Goal: Transaction & Acquisition: Download file/media

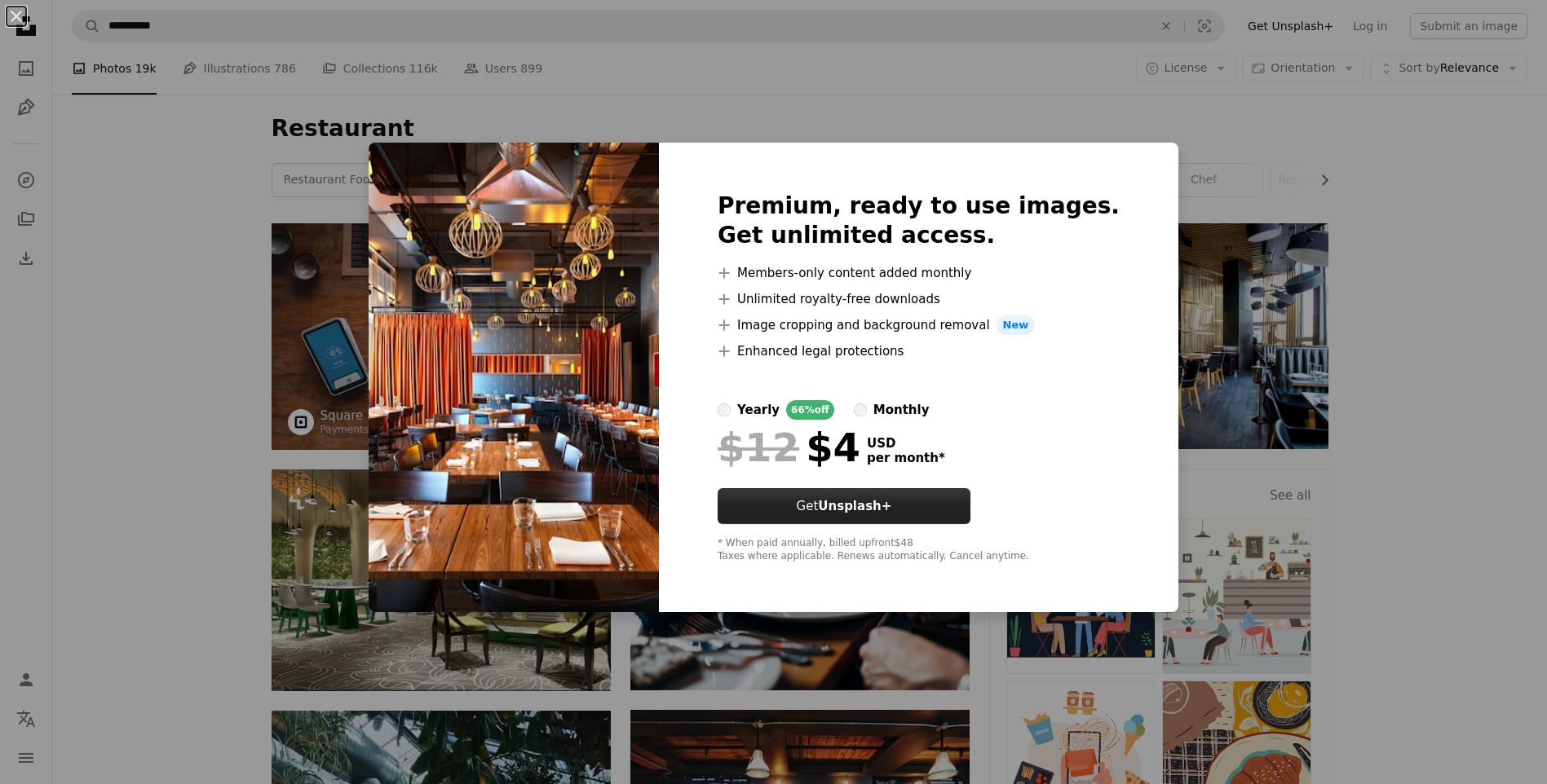
scroll to position [81, 0]
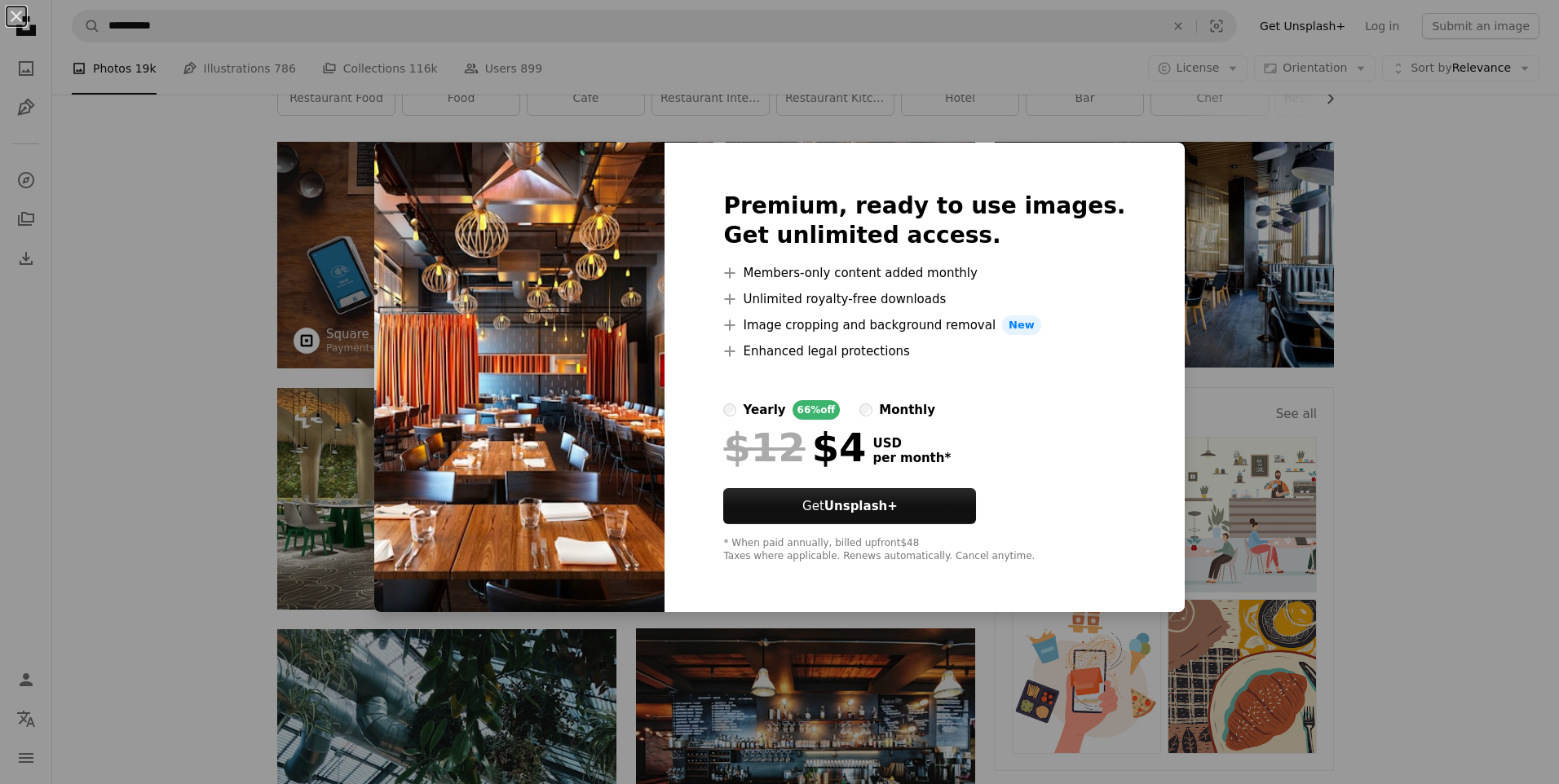
click at [1391, 274] on div "An X shape Premium, ready to use images. Get unlimited access. A plus sign Memb…" at bounding box center [780, 392] width 1559 height 784
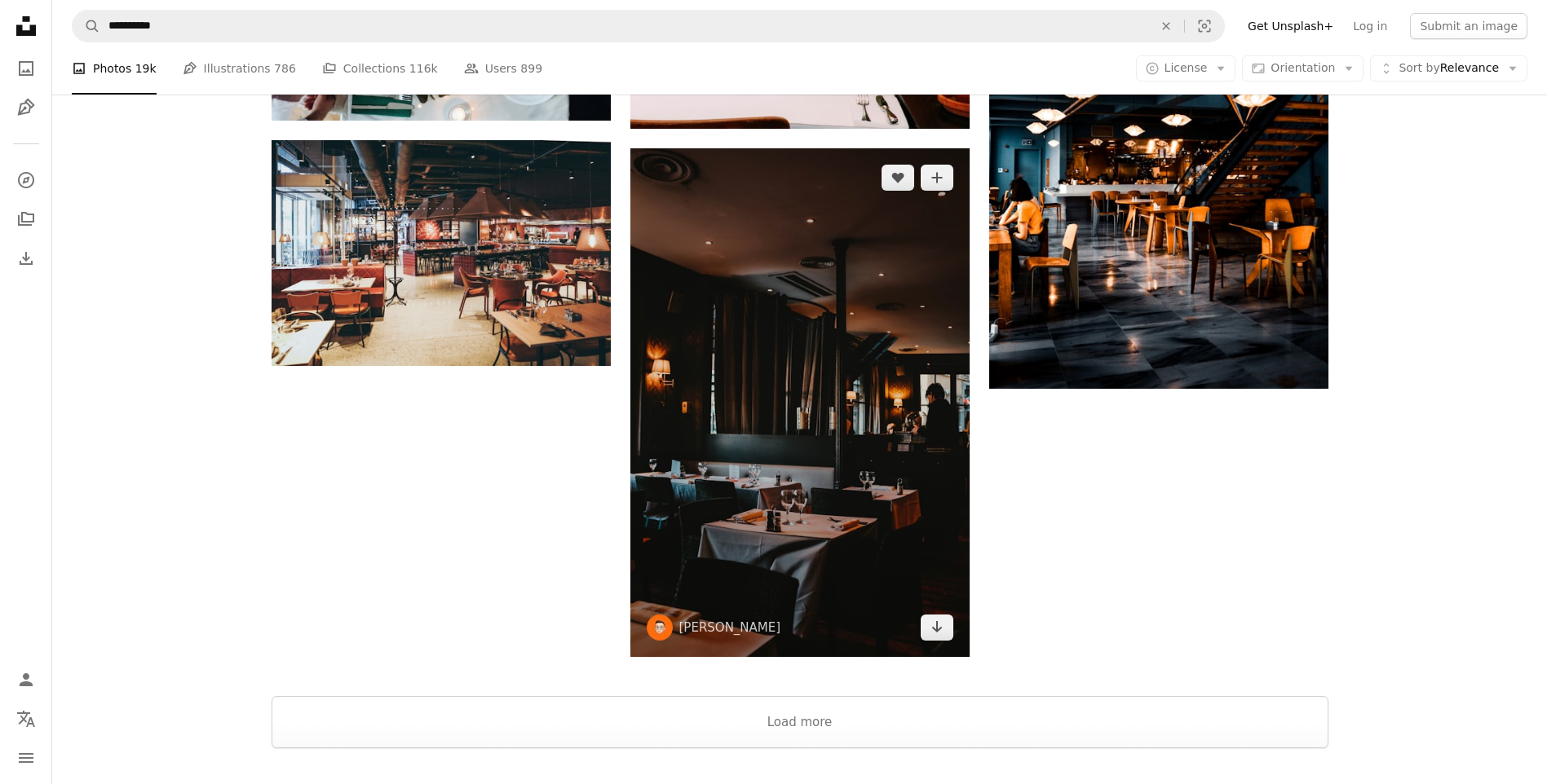
scroll to position [2195, 0]
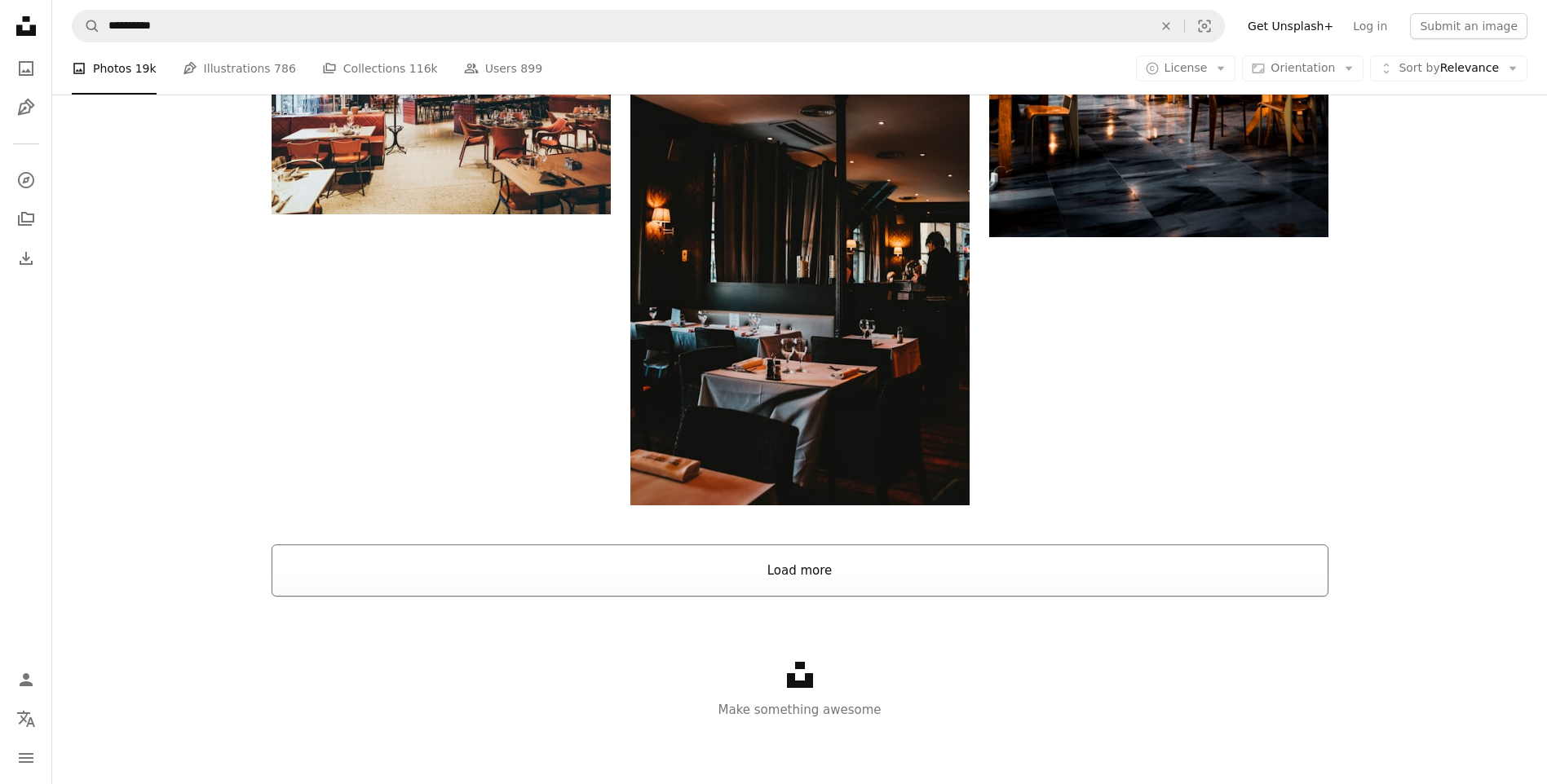
click at [1026, 574] on button "Load more" at bounding box center [800, 570] width 1057 height 52
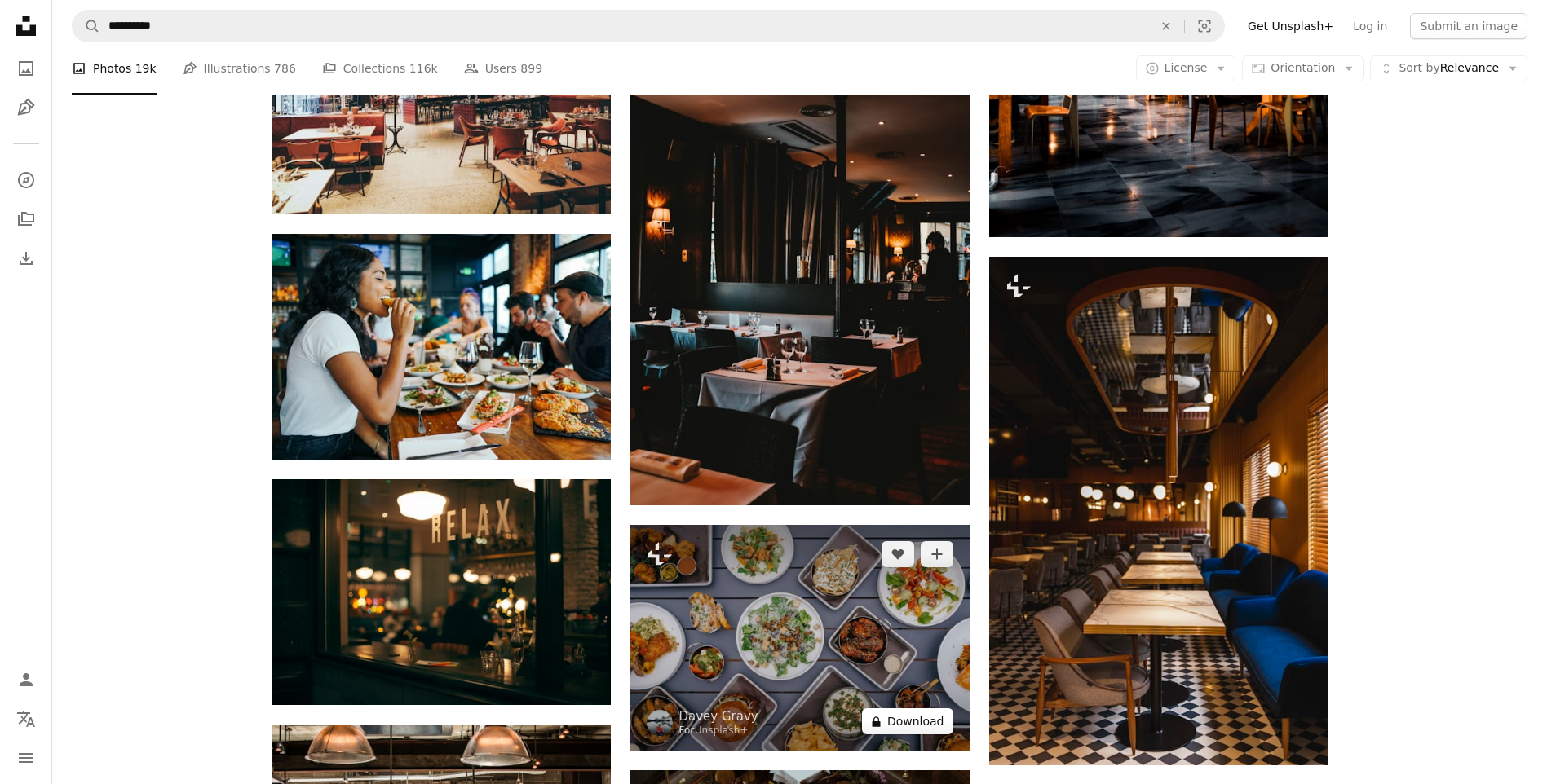
click at [931, 721] on button "A lock Download" at bounding box center [907, 722] width 92 height 26
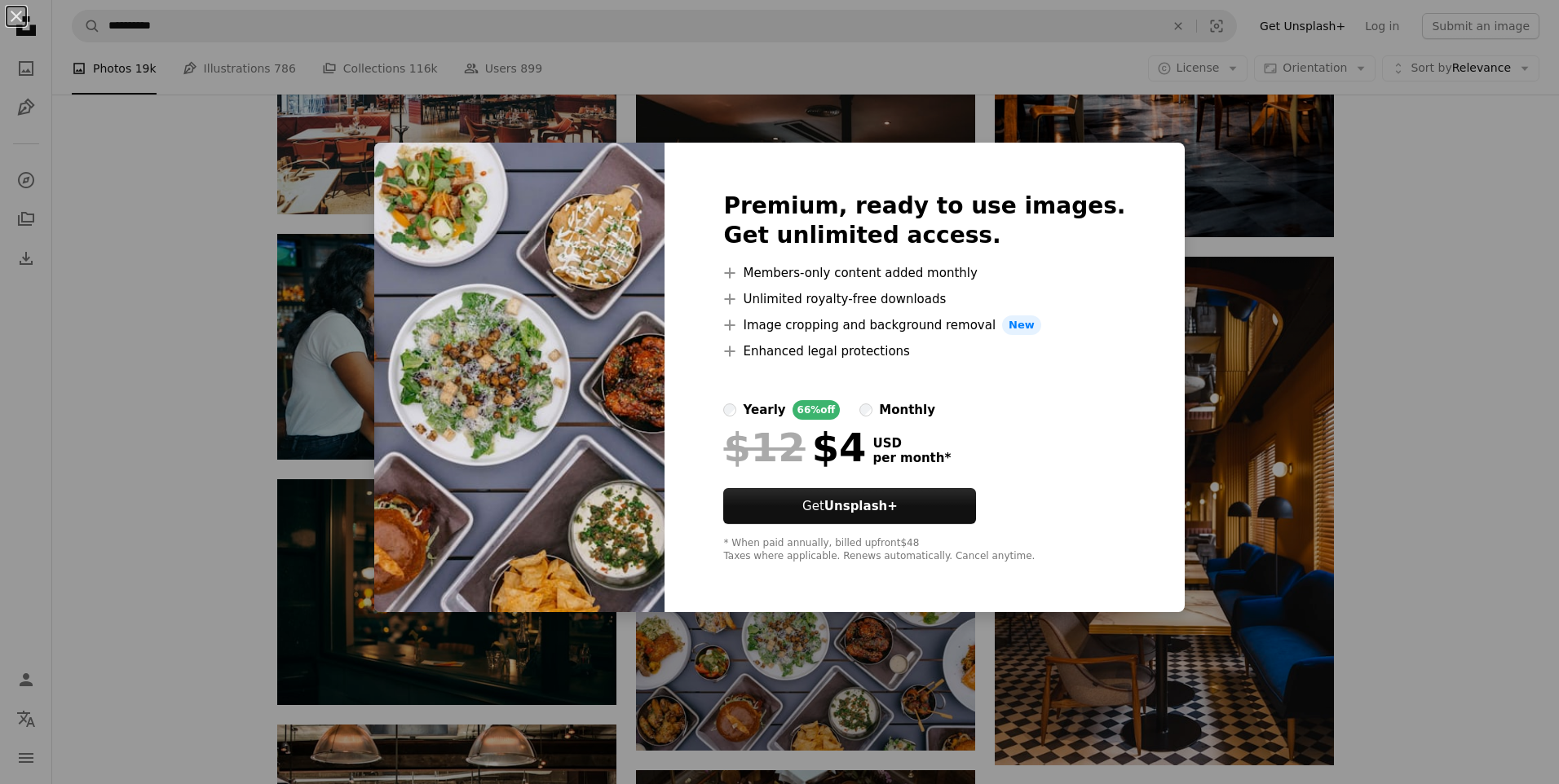
click at [1204, 305] on div "An X shape Premium, ready to use images. Get unlimited access. A plus sign Memb…" at bounding box center [780, 392] width 1559 height 784
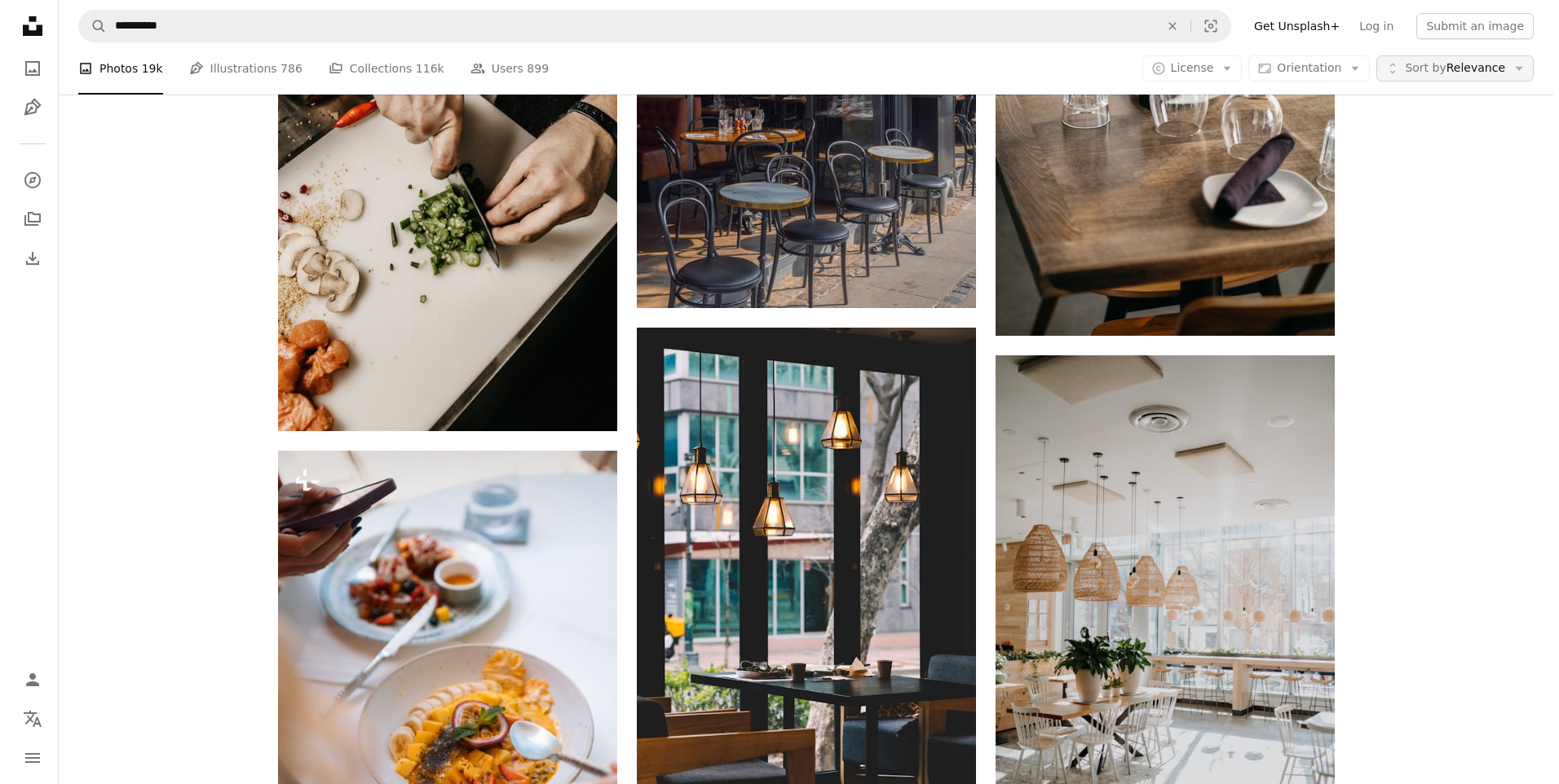
scroll to position [4967, 0]
click at [1424, 68] on span "Sort by" at bounding box center [1430, 68] width 41 height 13
click at [1425, 73] on span "Sort by" at bounding box center [1430, 68] width 41 height 13
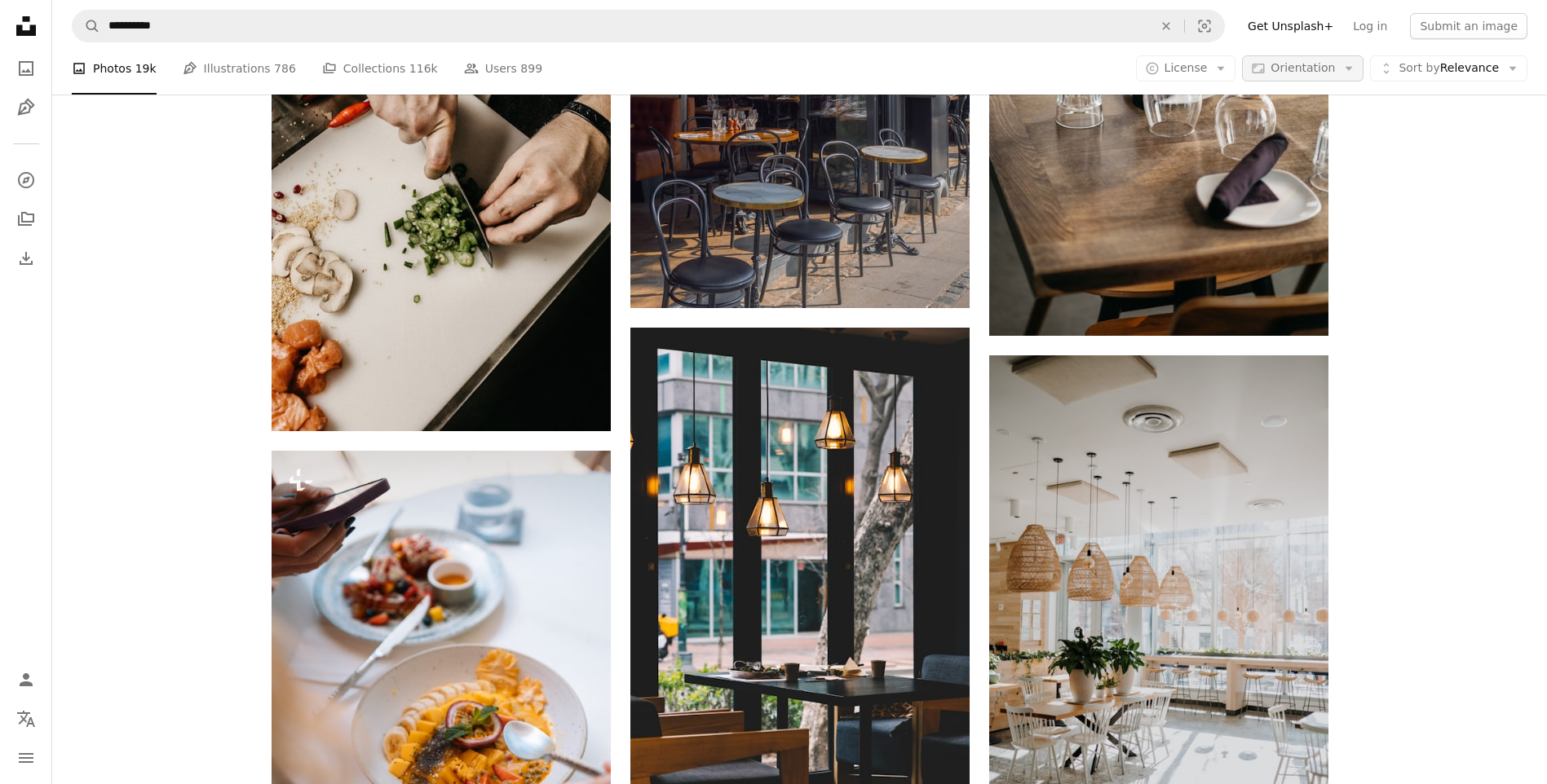
click at [1317, 67] on span "Orientation" at bounding box center [1303, 68] width 64 height 13
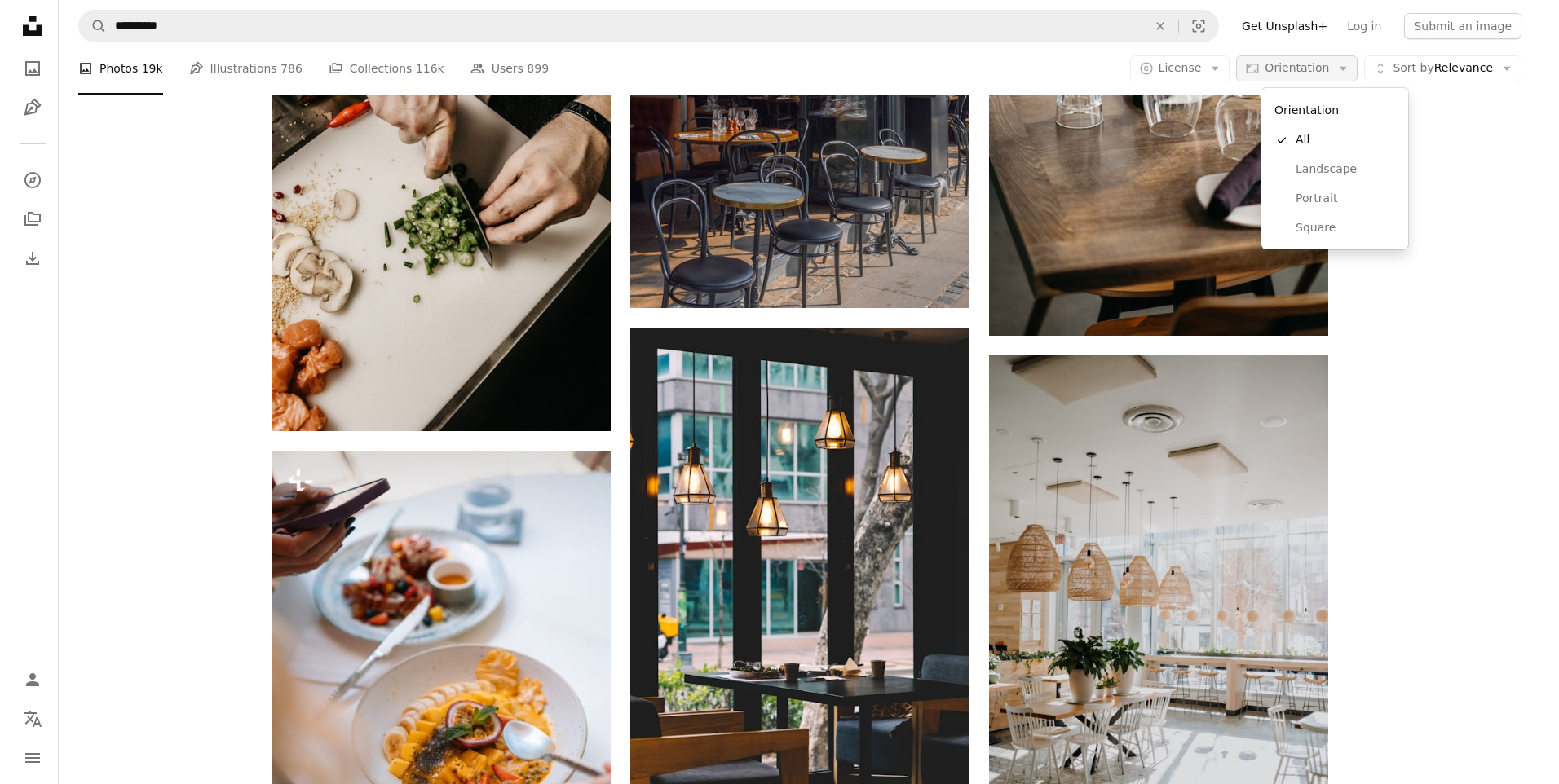
scroll to position [0, 0]
click at [1245, 72] on body "**********" at bounding box center [773, 392] width 1547 height 784
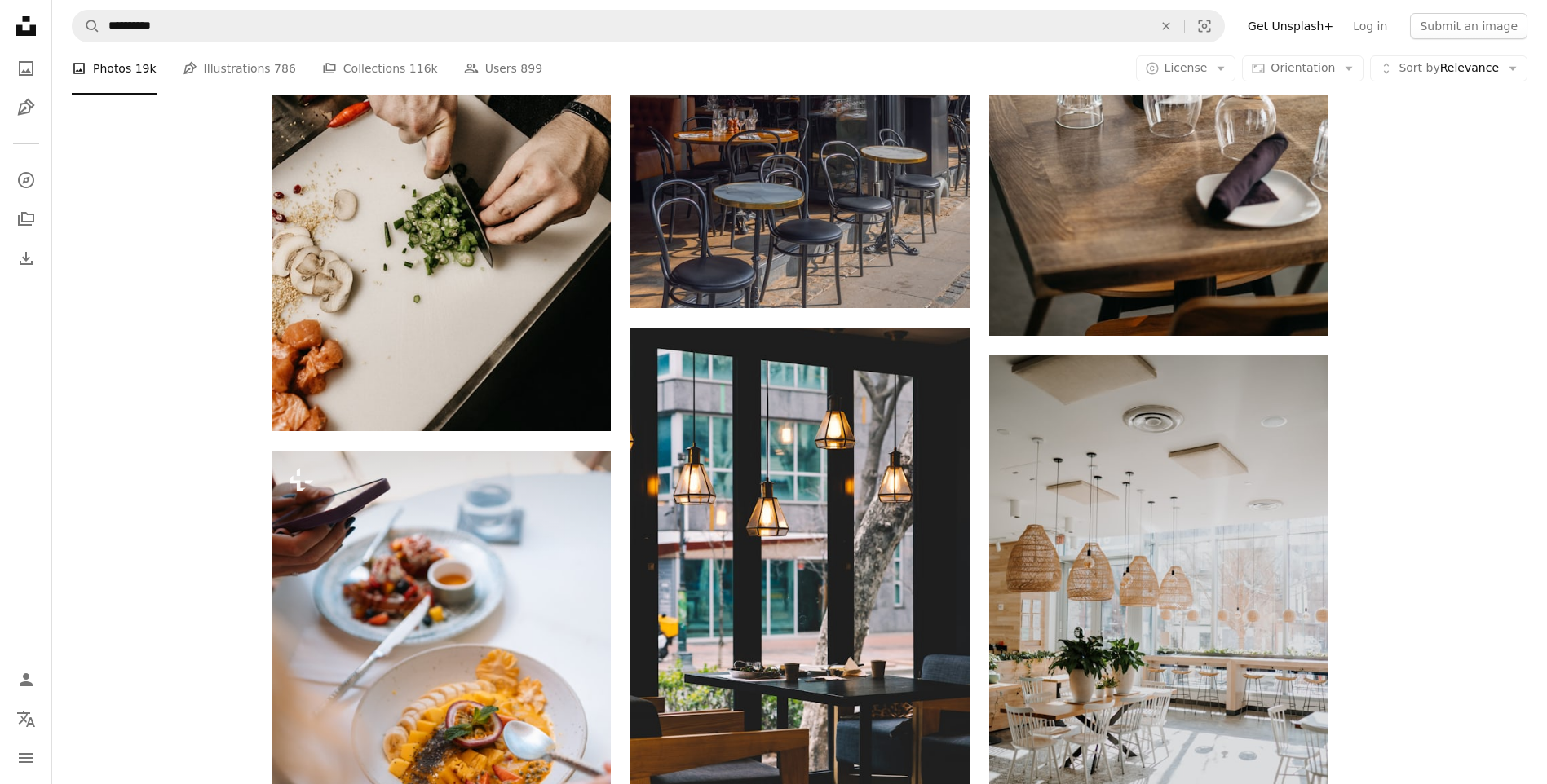
scroll to position [7168, 0]
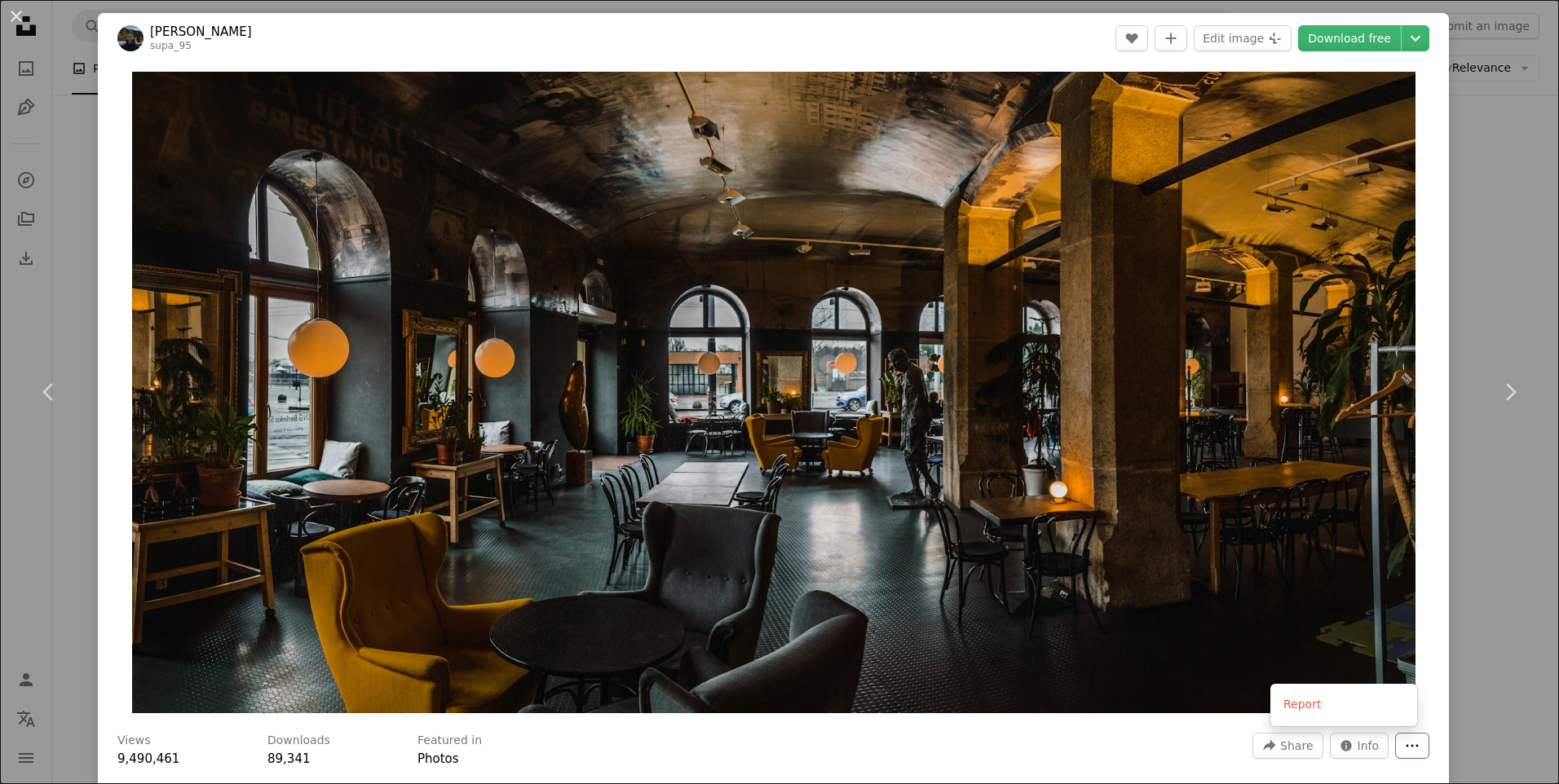
click at [1405, 753] on icon "More Actions" at bounding box center [1412, 746] width 15 height 15
click at [17, 21] on dialog "An X shape Chevron left Chevron right [PERSON_NAME] supa_95 A heart A plus sign…" at bounding box center [780, 392] width 1559 height 784
click at [12, 8] on button "An X shape" at bounding box center [16, 16] width 20 height 20
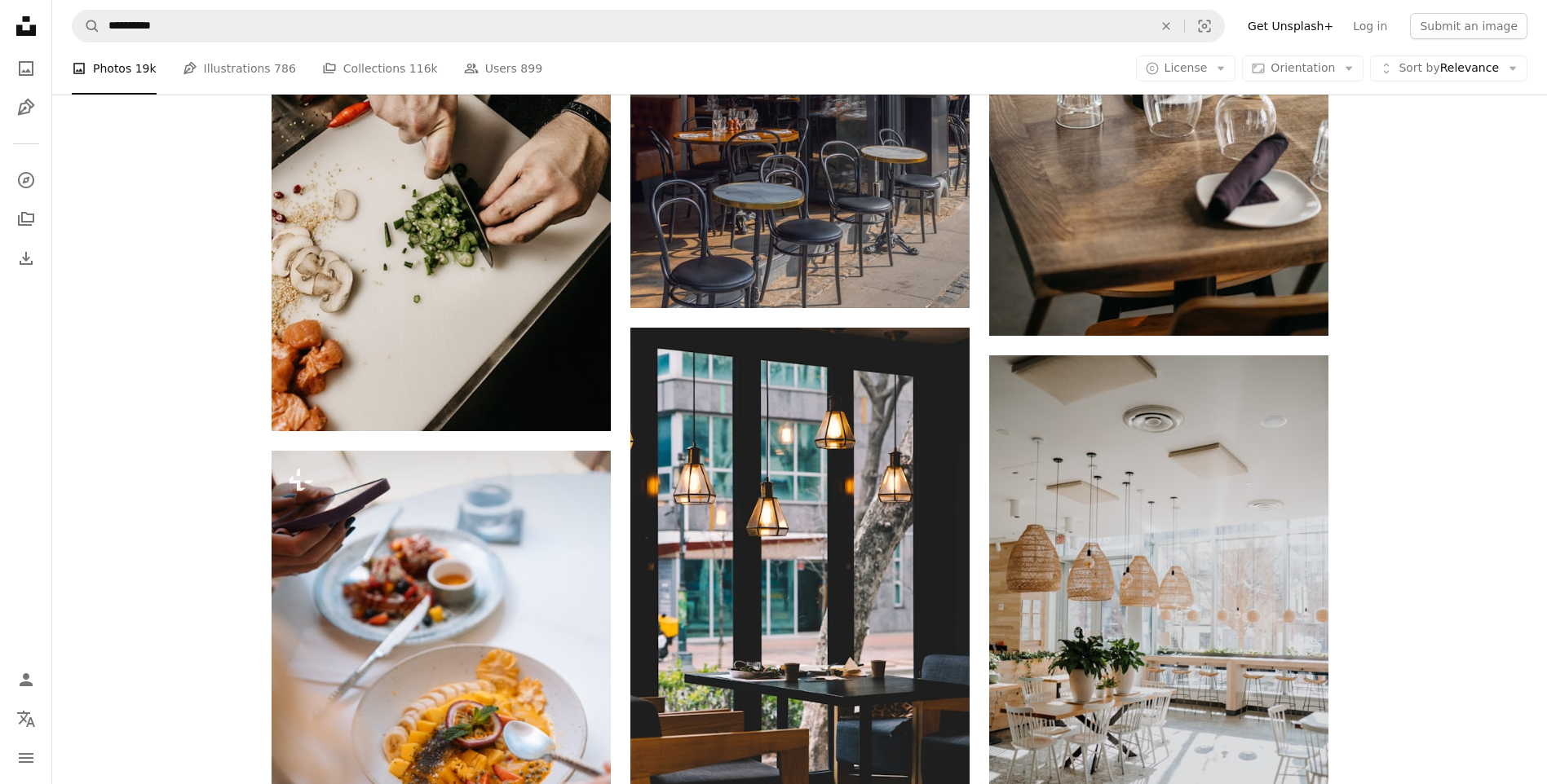
drag, startPoint x: 832, startPoint y: 567, endPoint x: 923, endPoint y: 619, distance: 104.8
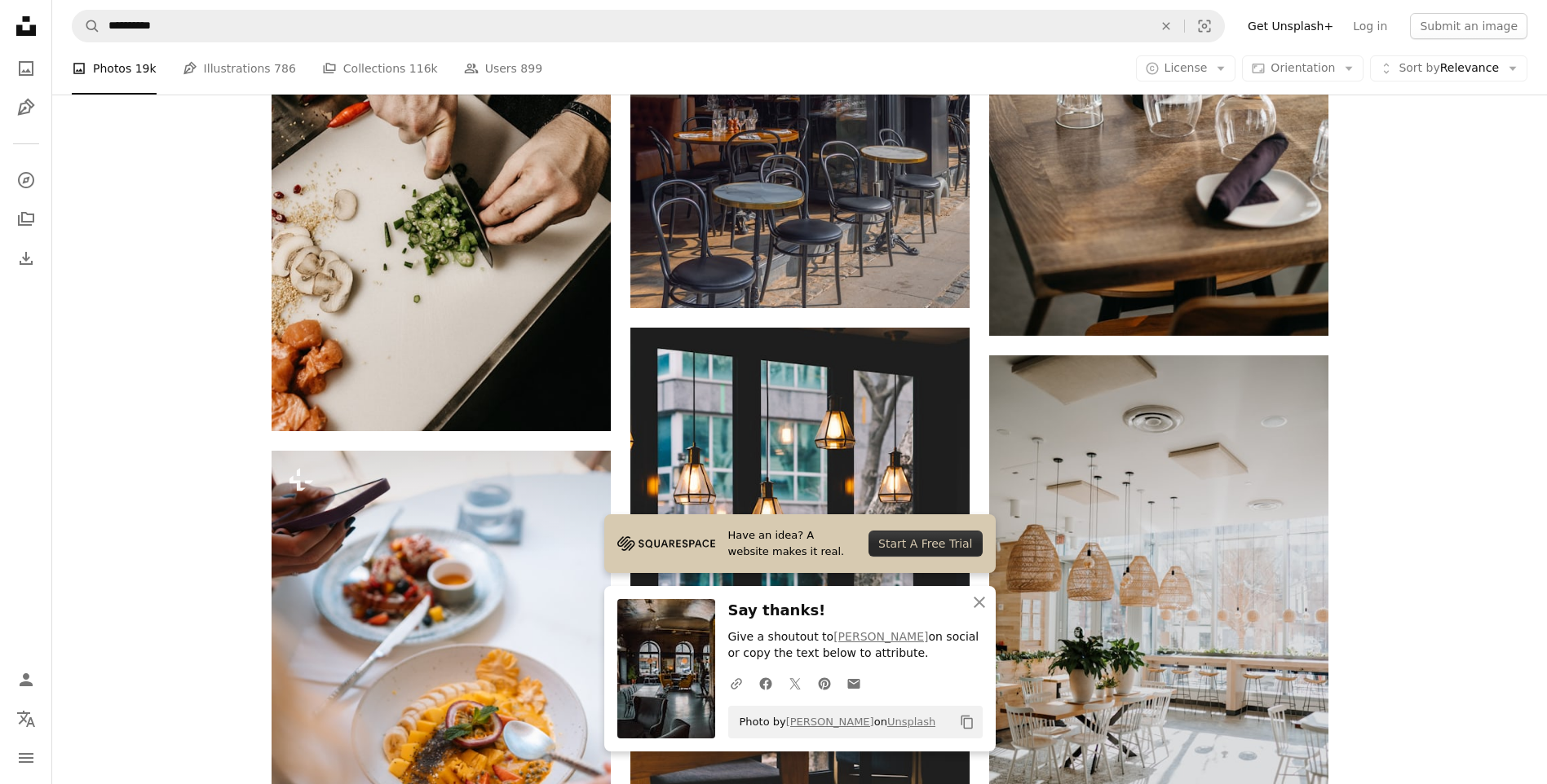
scroll to position [7575, 0]
click at [986, 609] on icon "An X shape" at bounding box center [979, 602] width 20 height 20
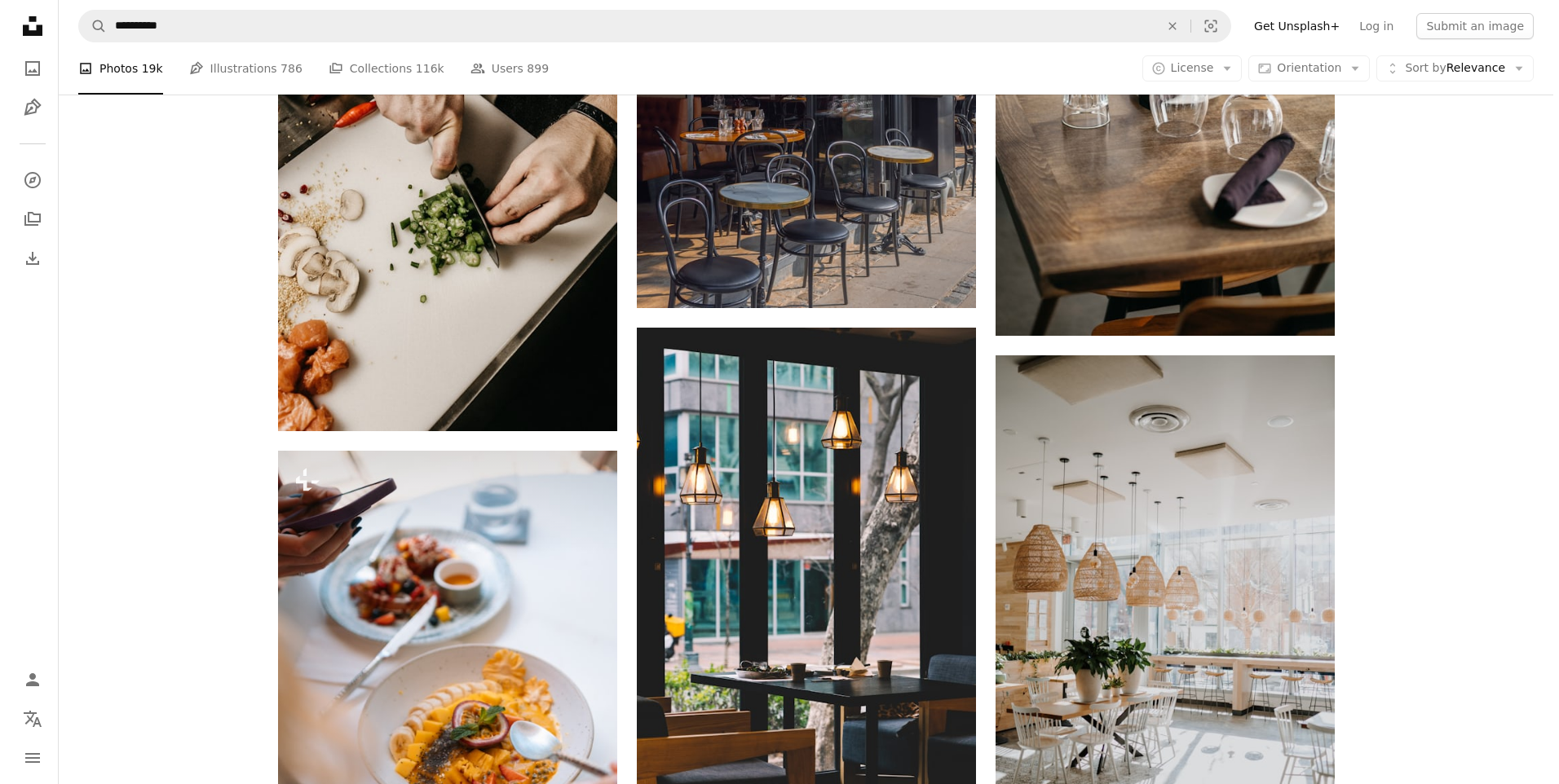
scroll to position [10673, 0]
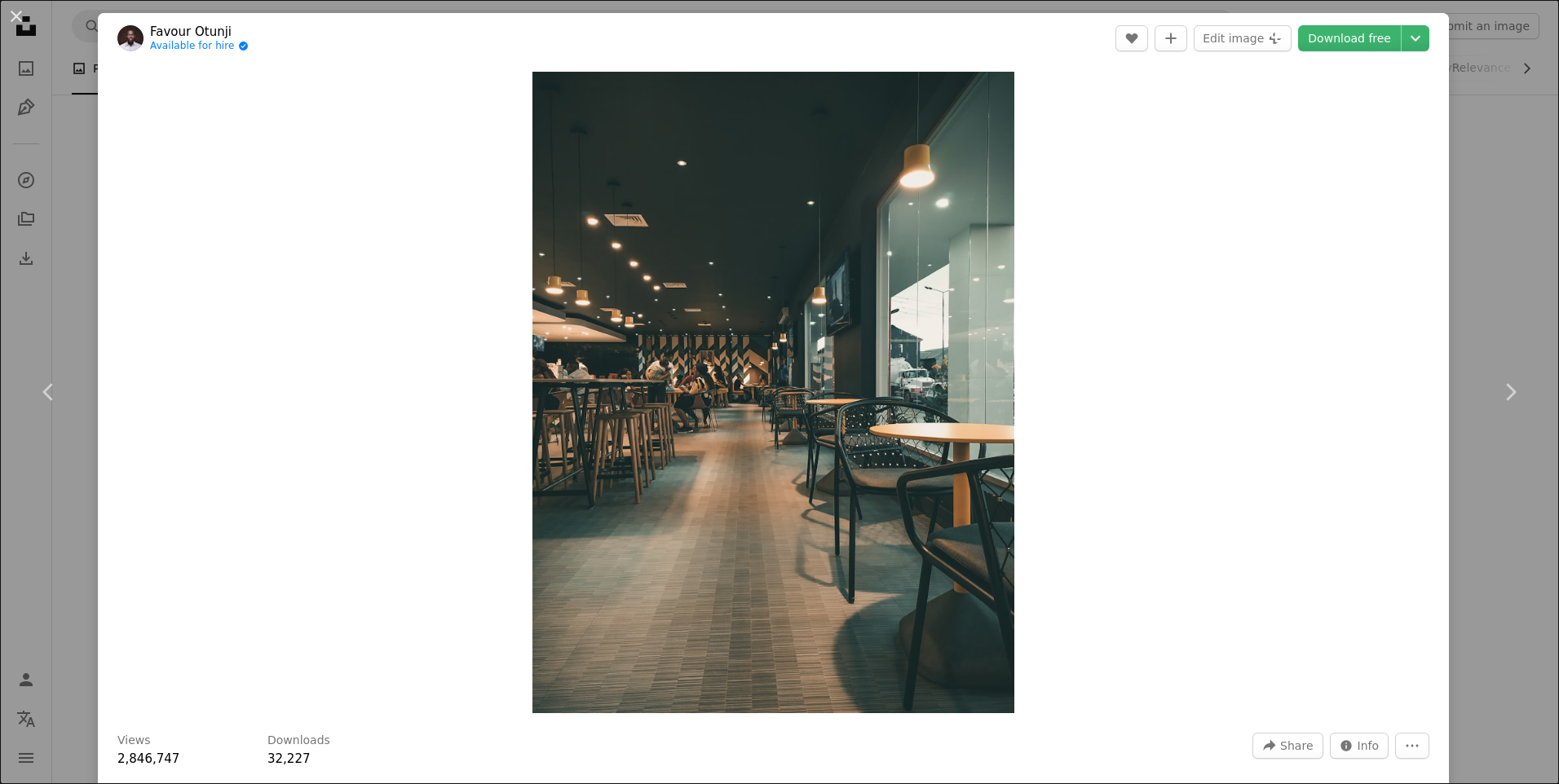
click at [44, 45] on div "An X shape Chevron left Chevron right Favour Otunji Available for hire A checkm…" at bounding box center [780, 392] width 1559 height 784
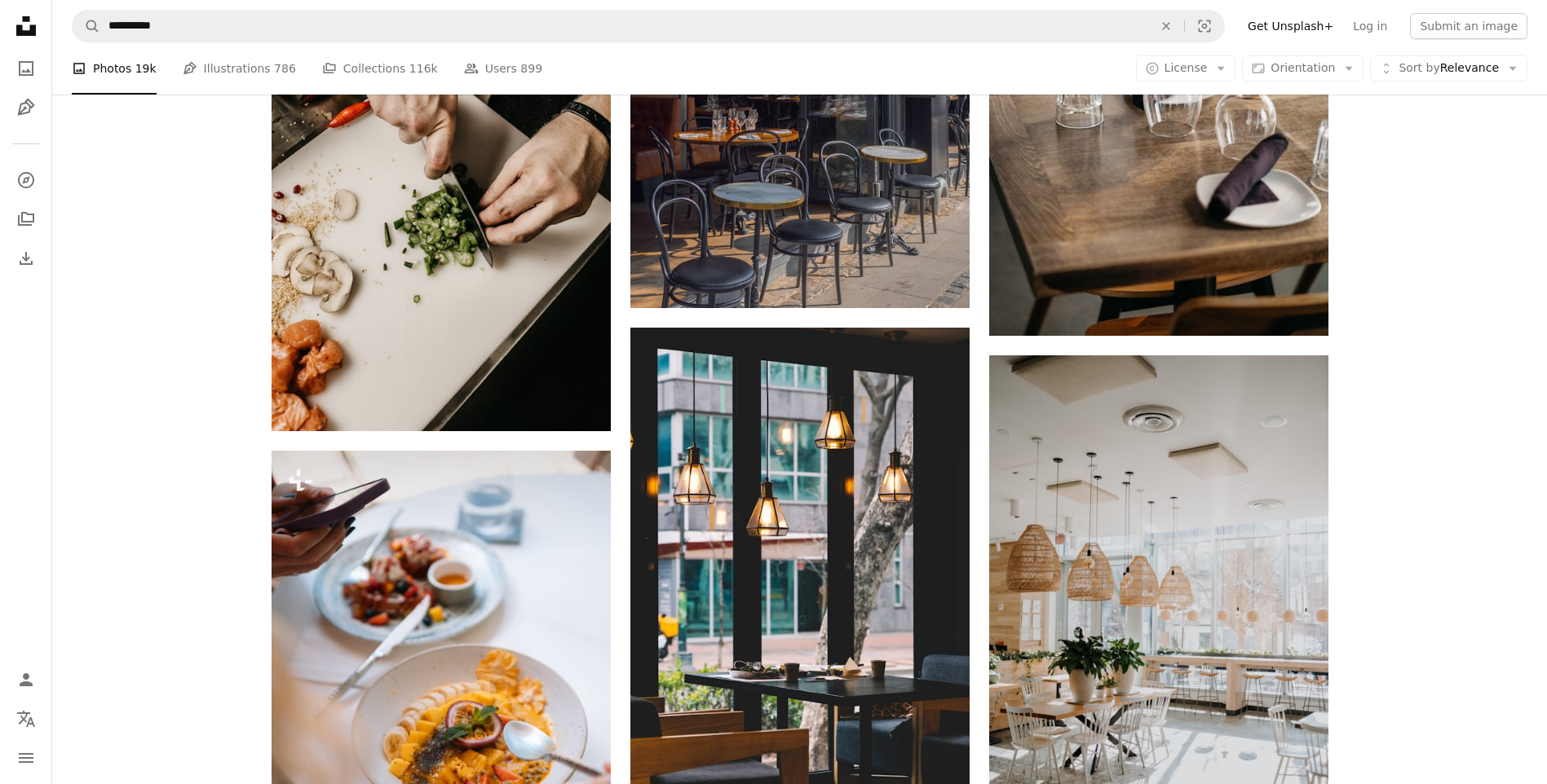
scroll to position [15690, 0]
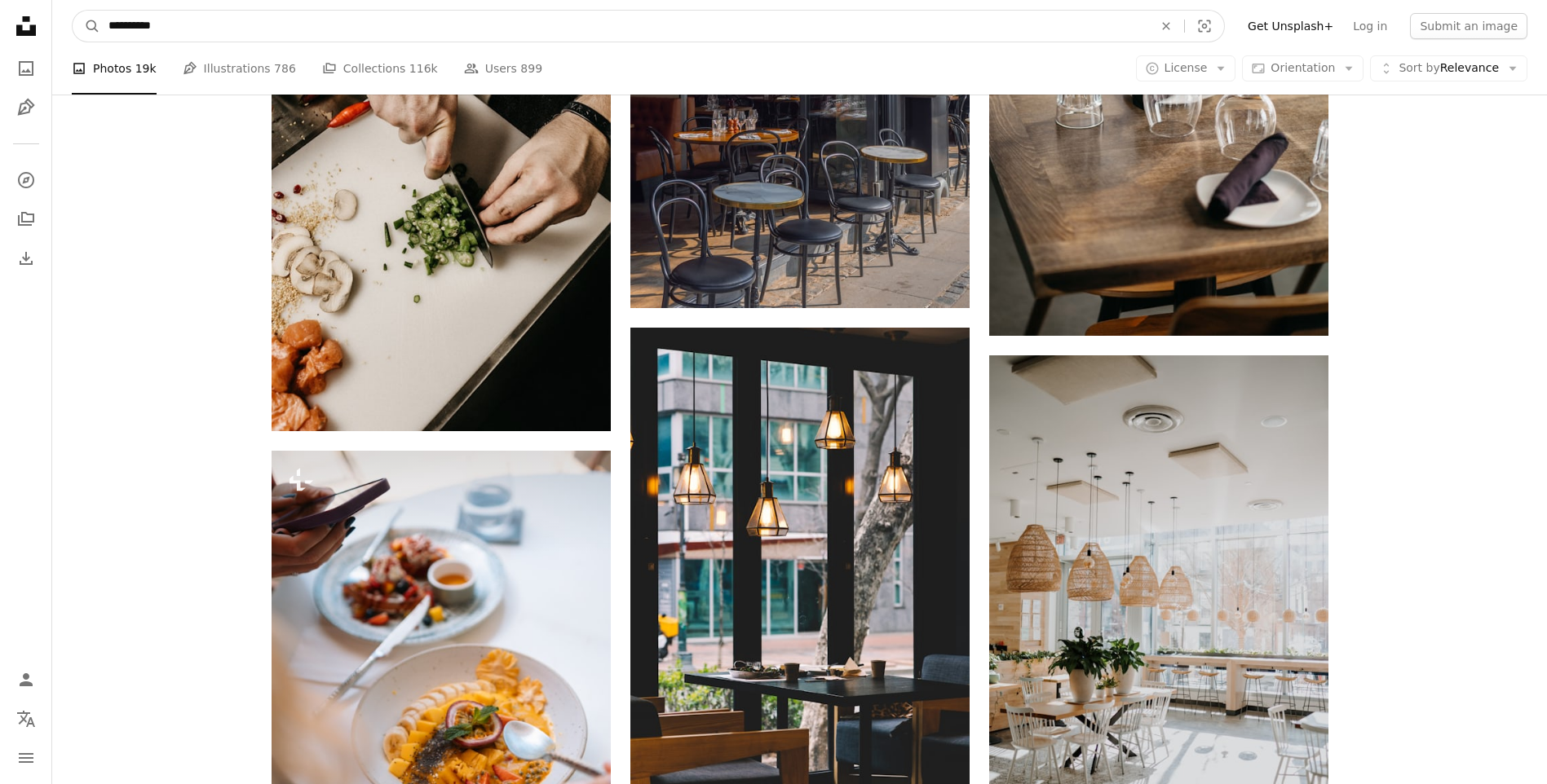
click at [446, 26] on input "**********" at bounding box center [624, 26] width 1048 height 31
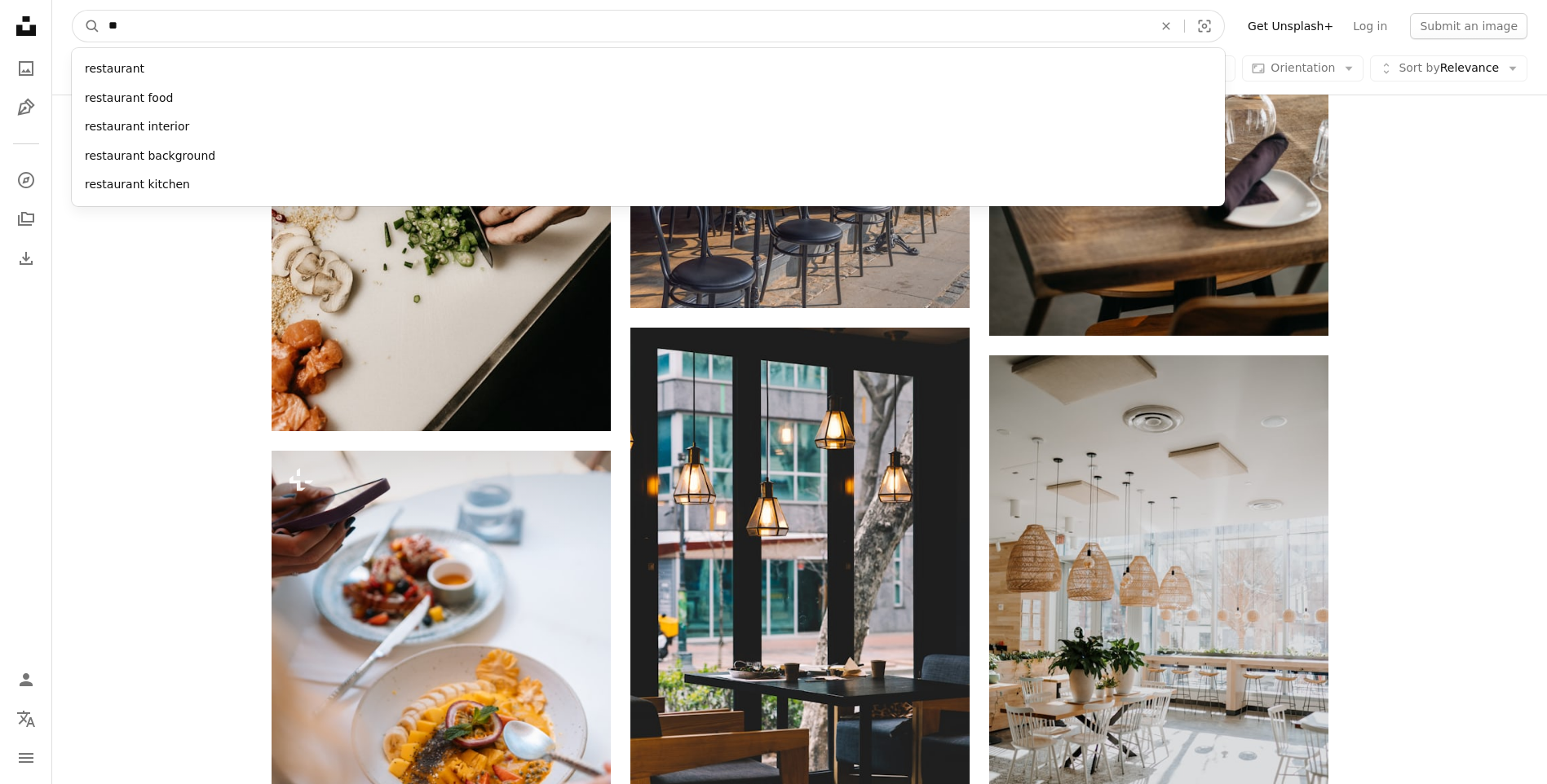
type input "*"
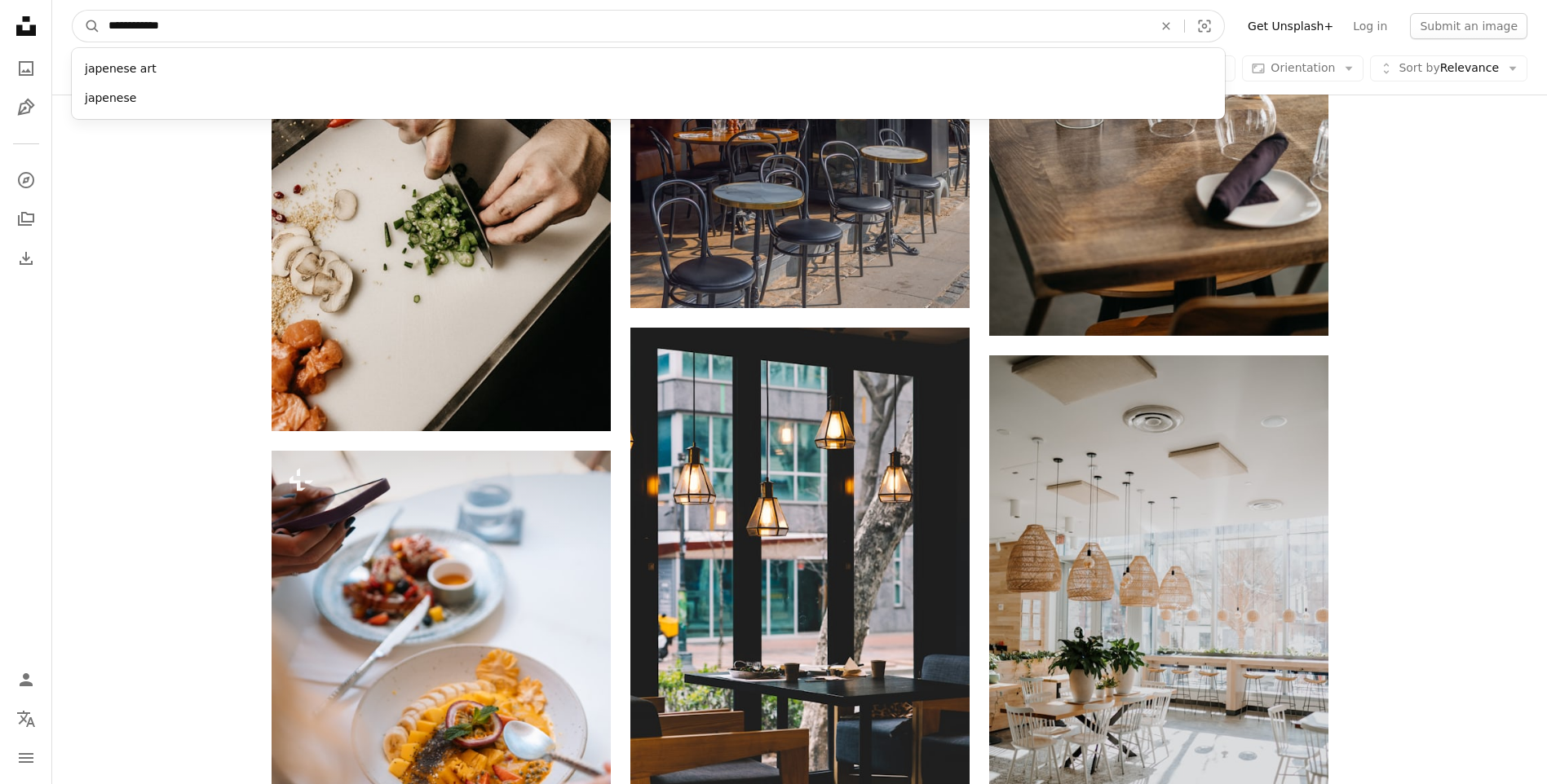
type input "**********"
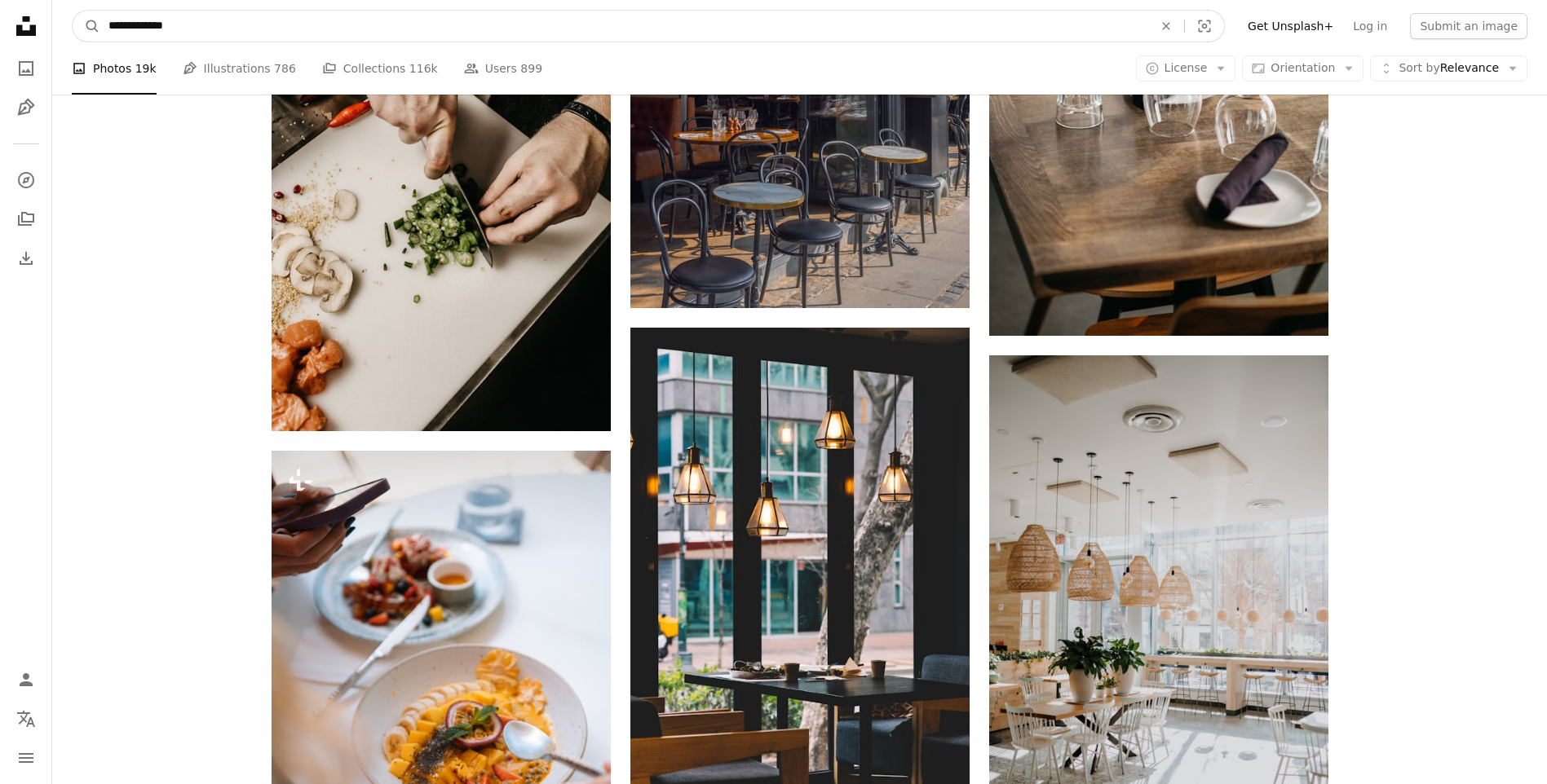
click button "A magnifying glass" at bounding box center [86, 26] width 27 height 31
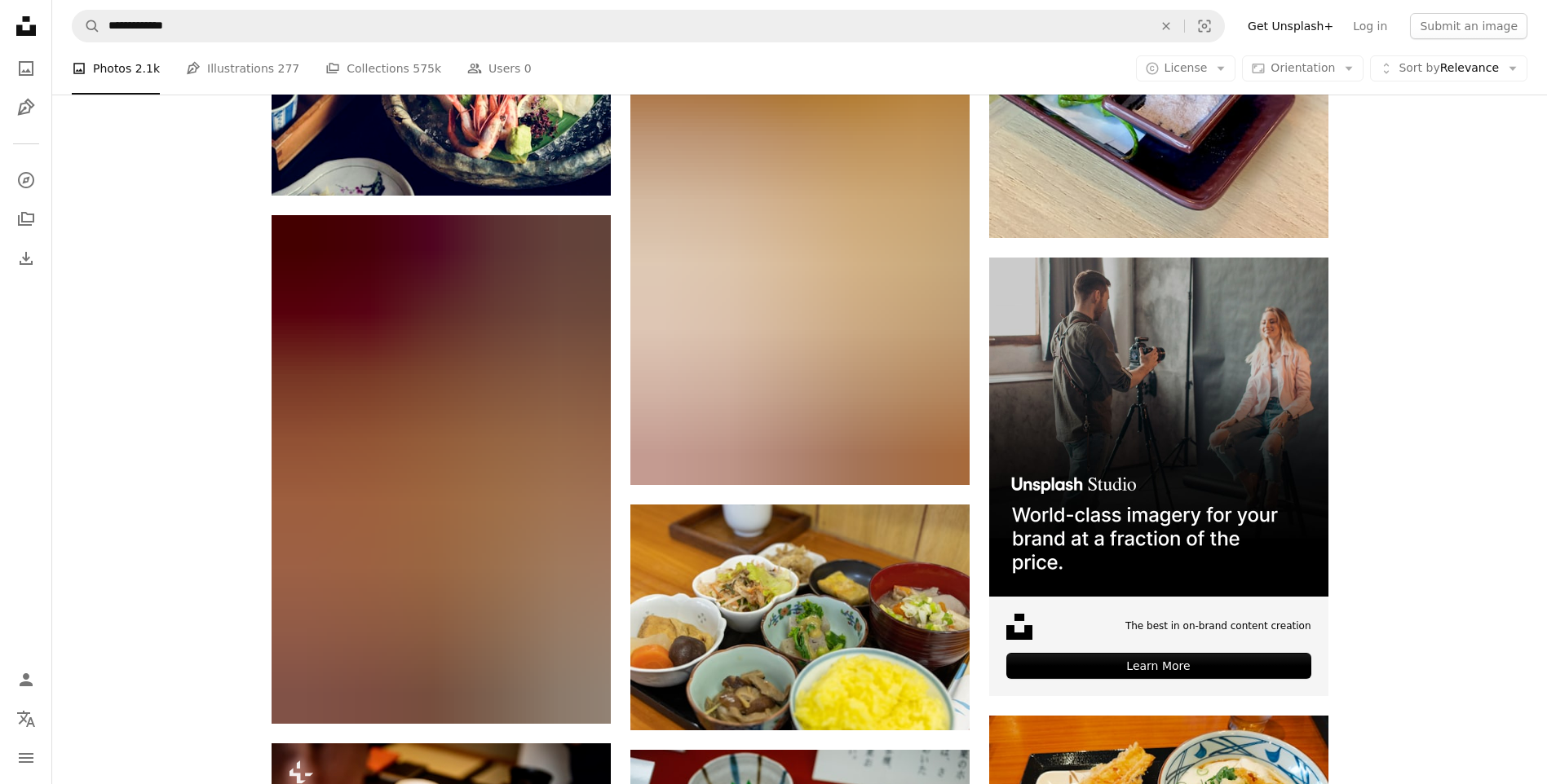
scroll to position [6114, 0]
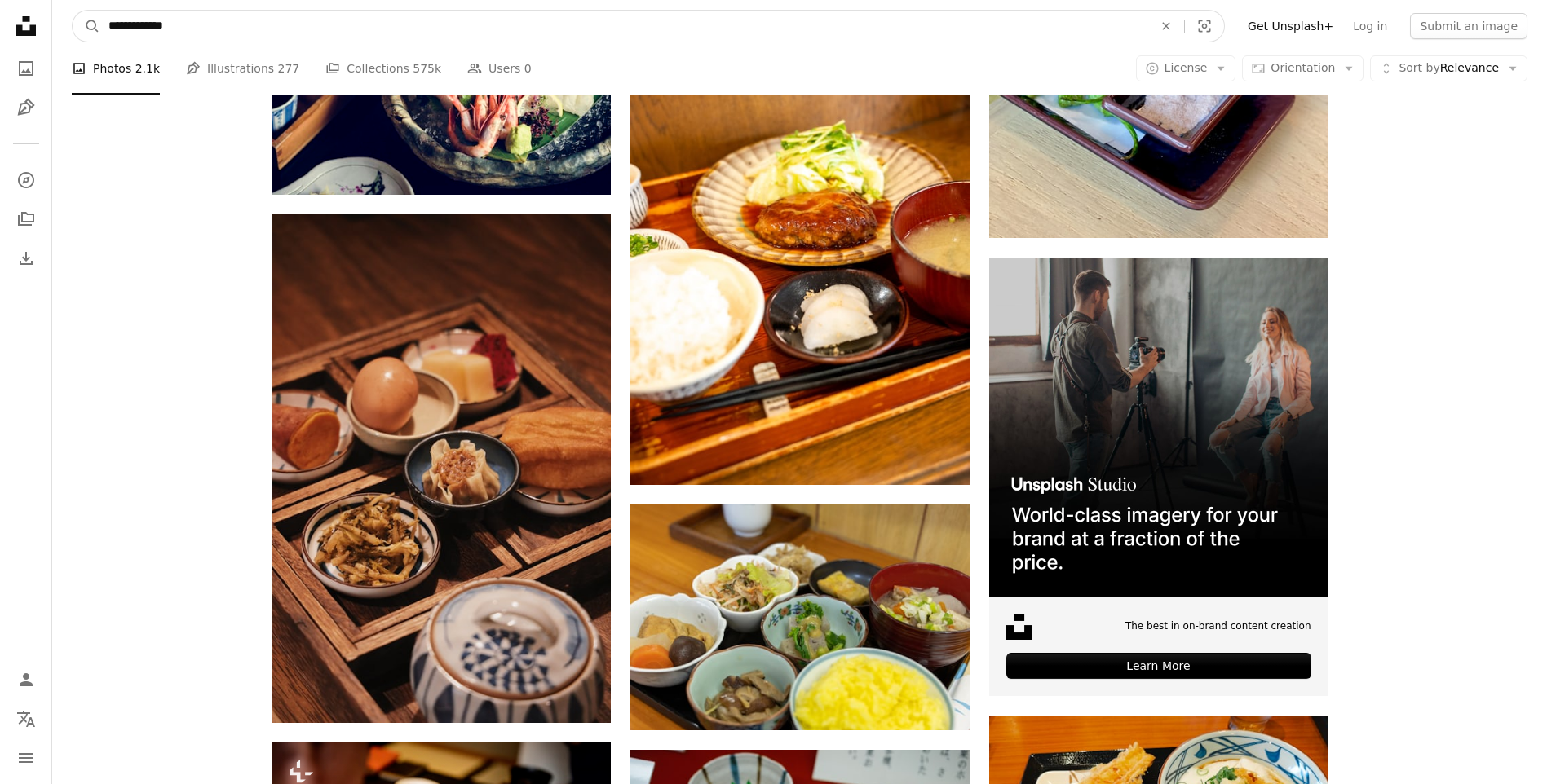
click at [150, 30] on input "**********" at bounding box center [624, 26] width 1048 height 31
type input "**********"
click button "A magnifying glass" at bounding box center [86, 26] width 27 height 31
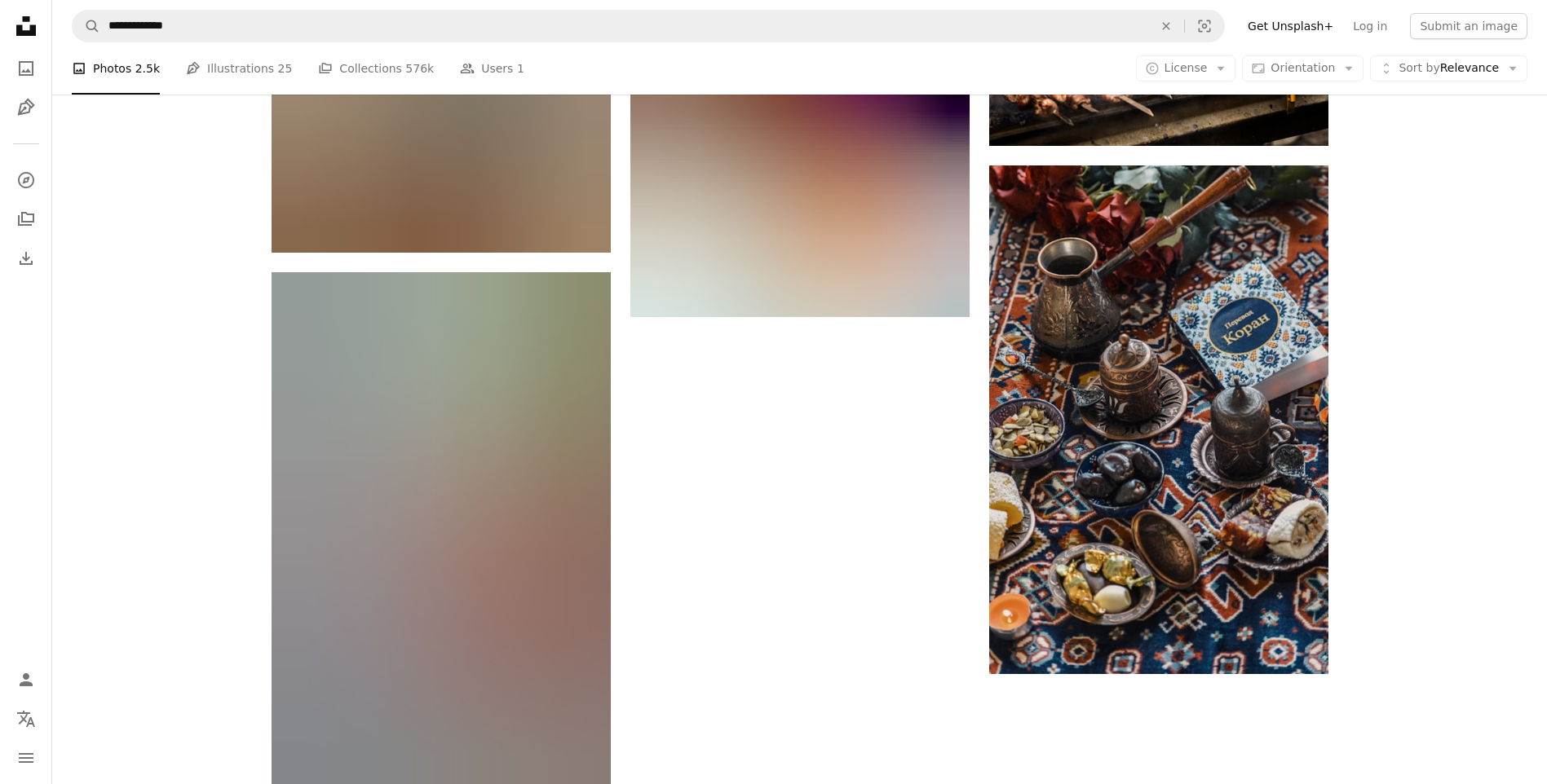
scroll to position [489, 0]
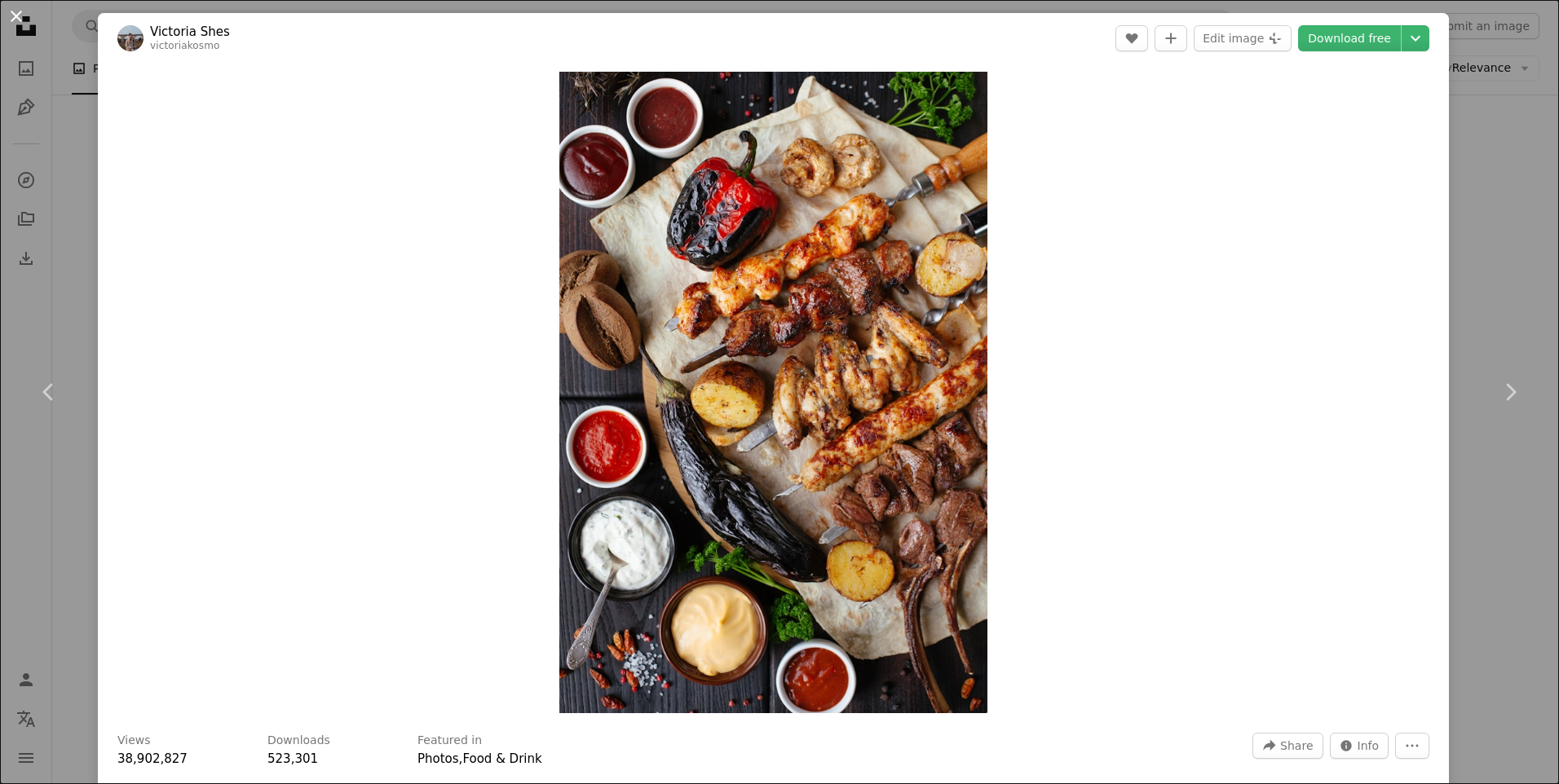
click at [15, 16] on button "An X shape" at bounding box center [16, 16] width 20 height 20
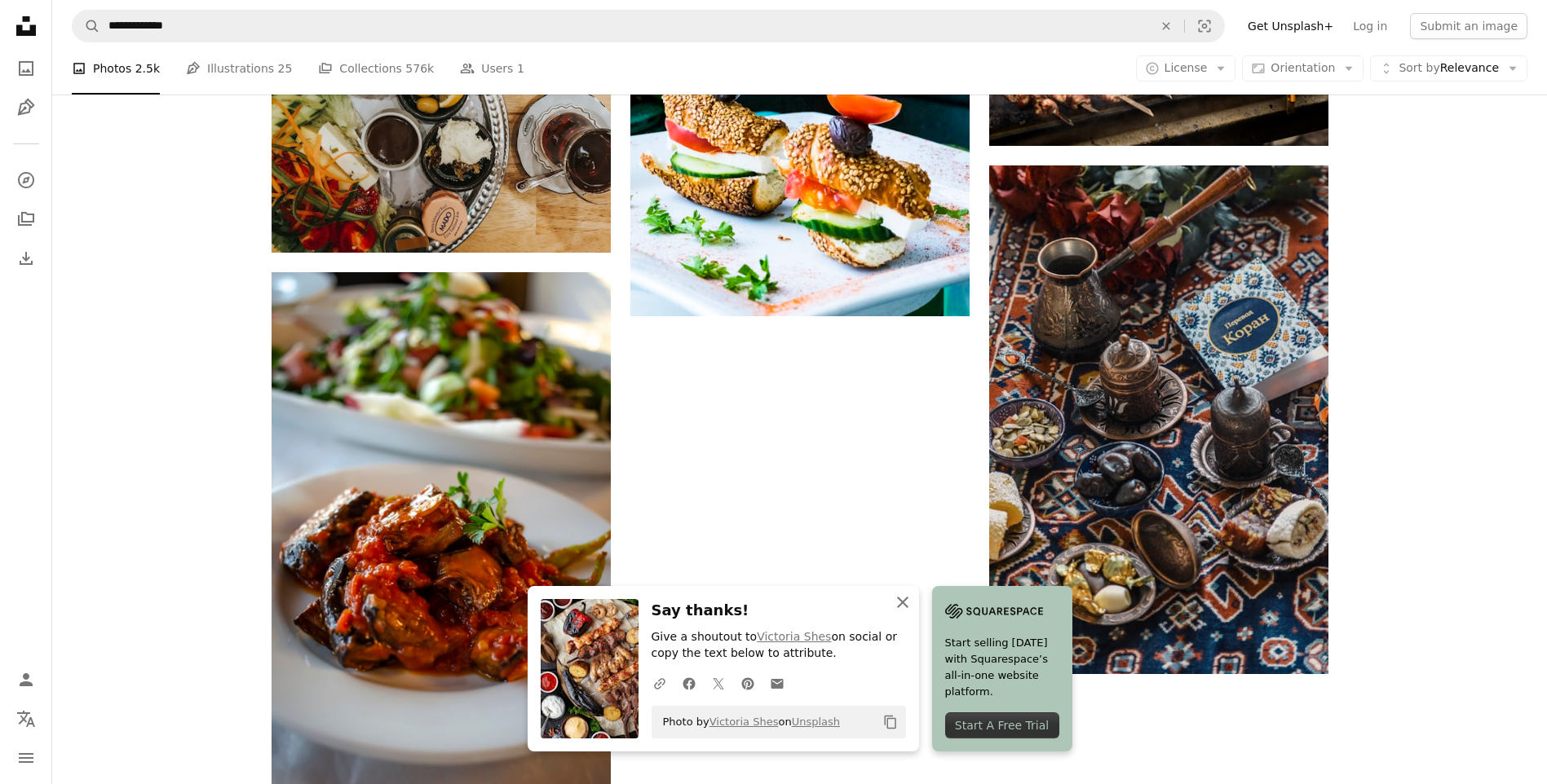
click at [903, 609] on icon "An X shape" at bounding box center [903, 602] width 20 height 20
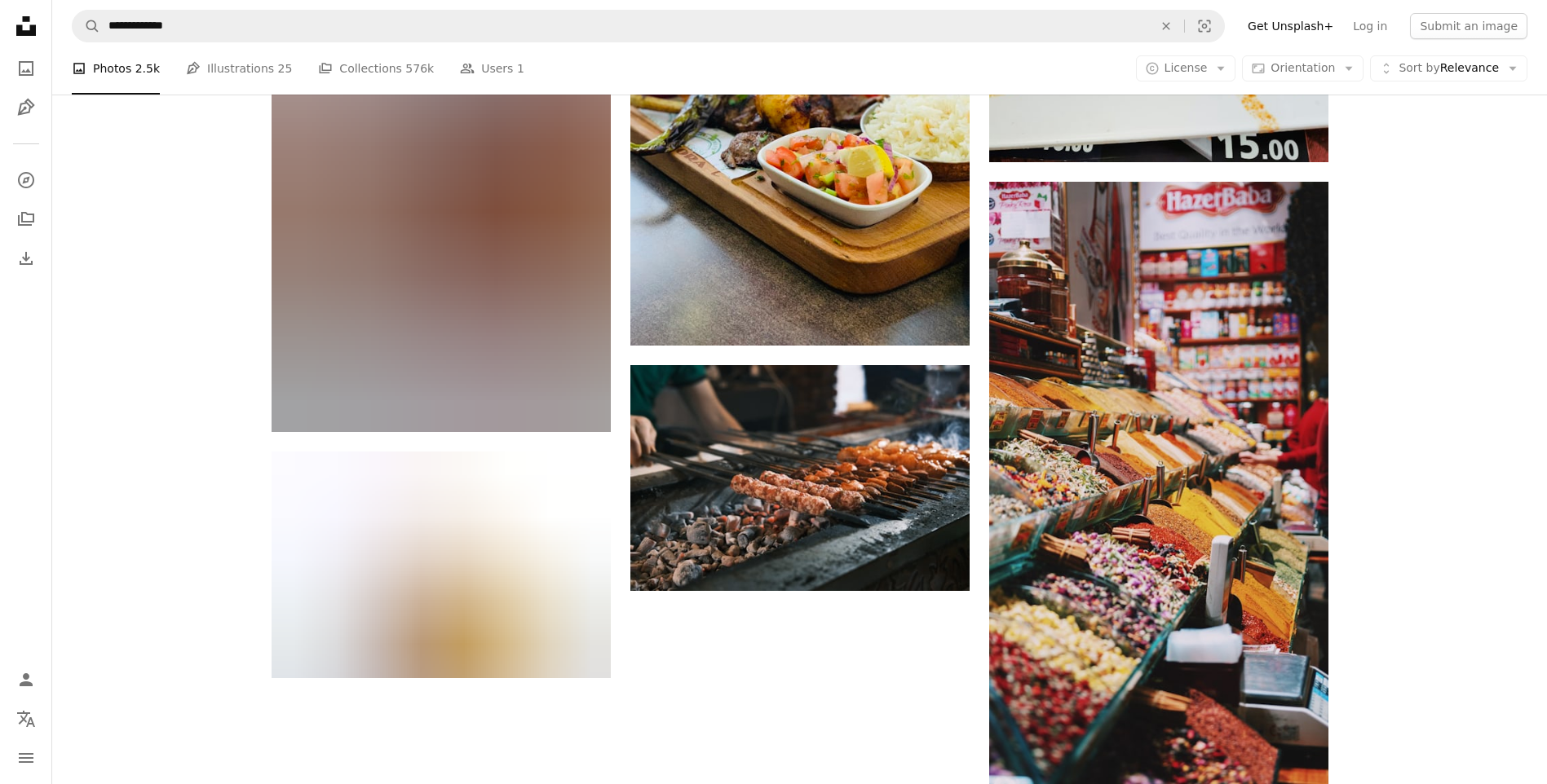
scroll to position [1793, 0]
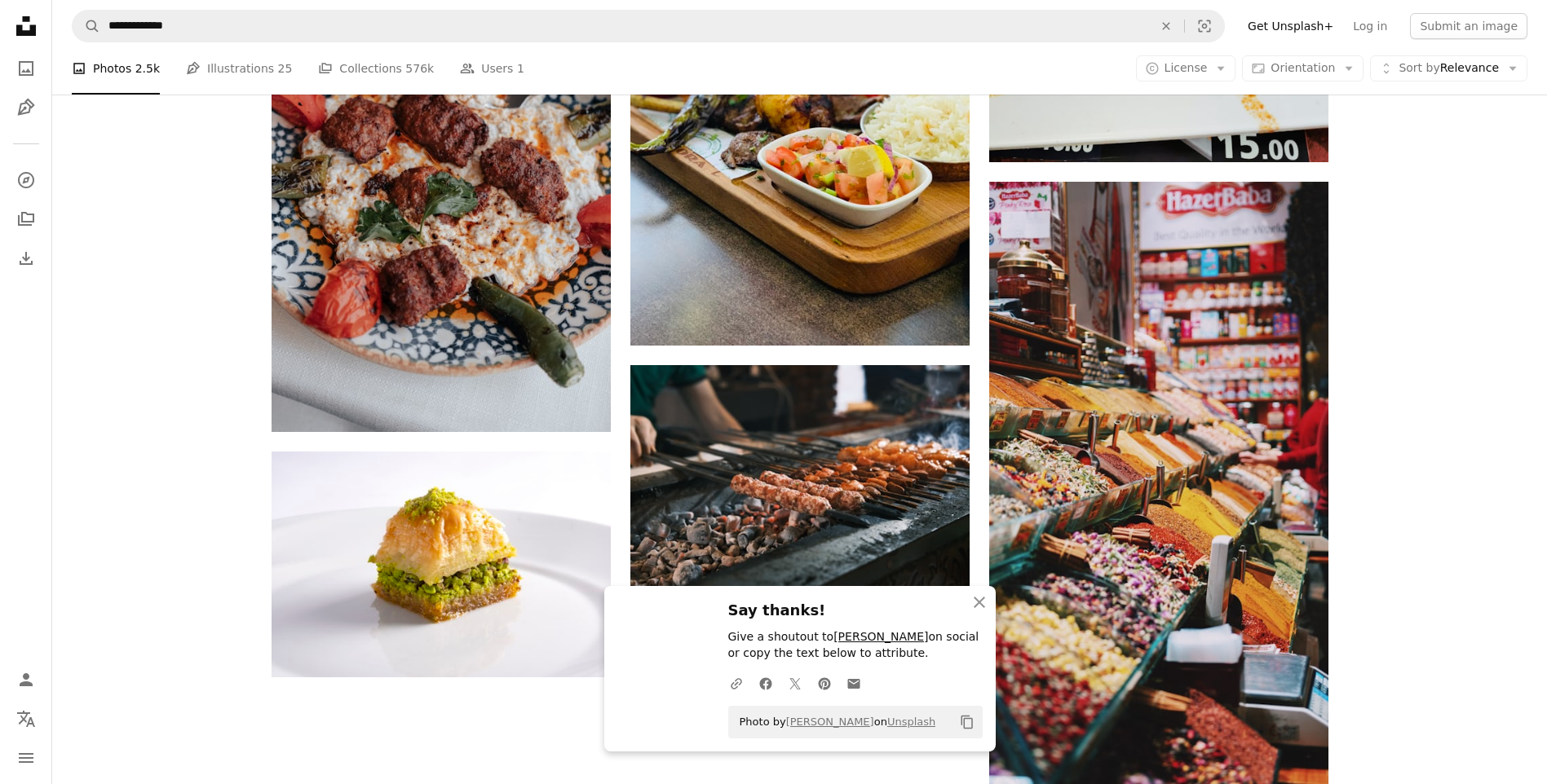
scroll to position [2038, 0]
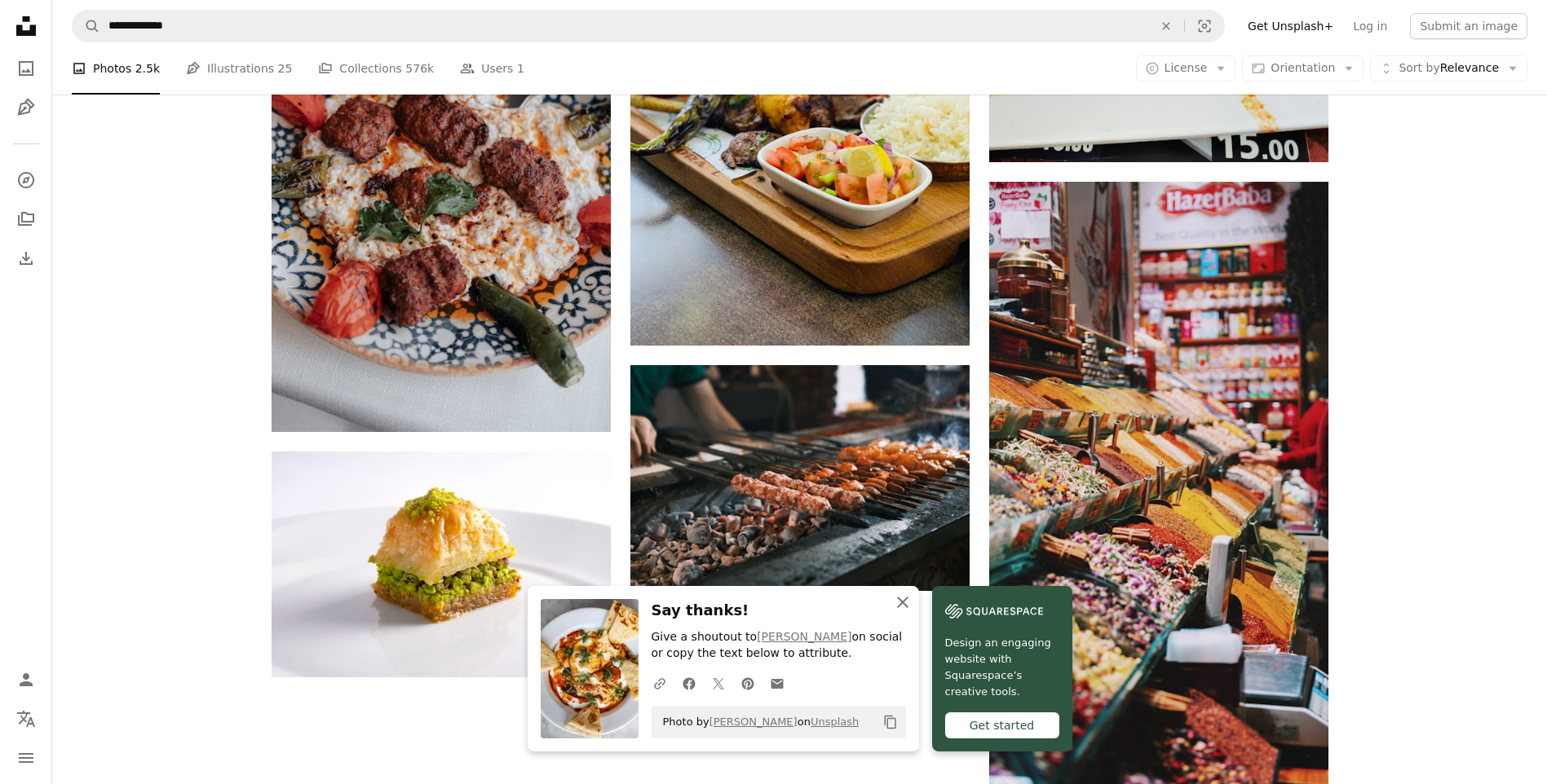
click at [901, 603] on icon "button" at bounding box center [903, 602] width 11 height 11
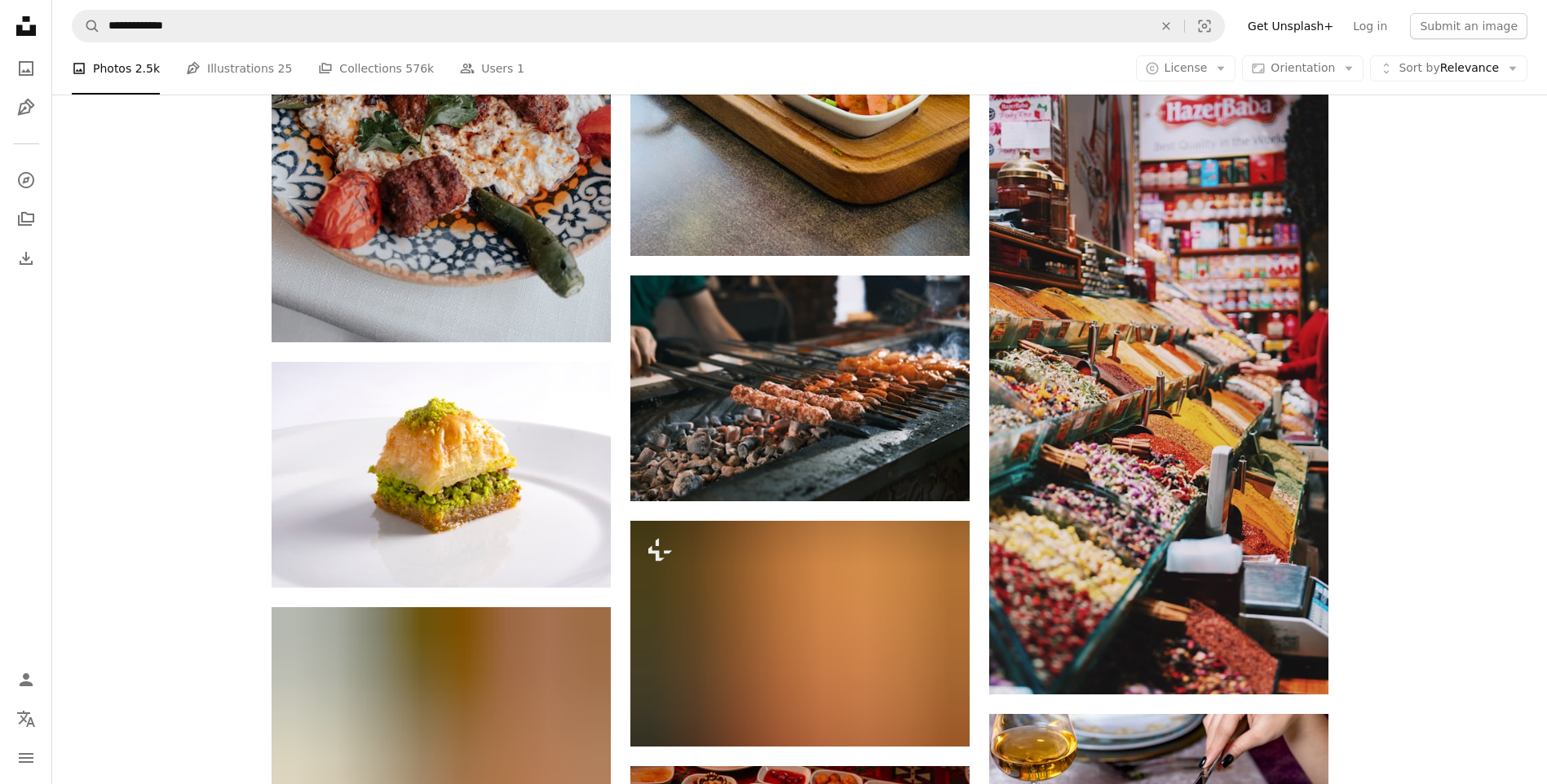
scroll to position [3587, 0]
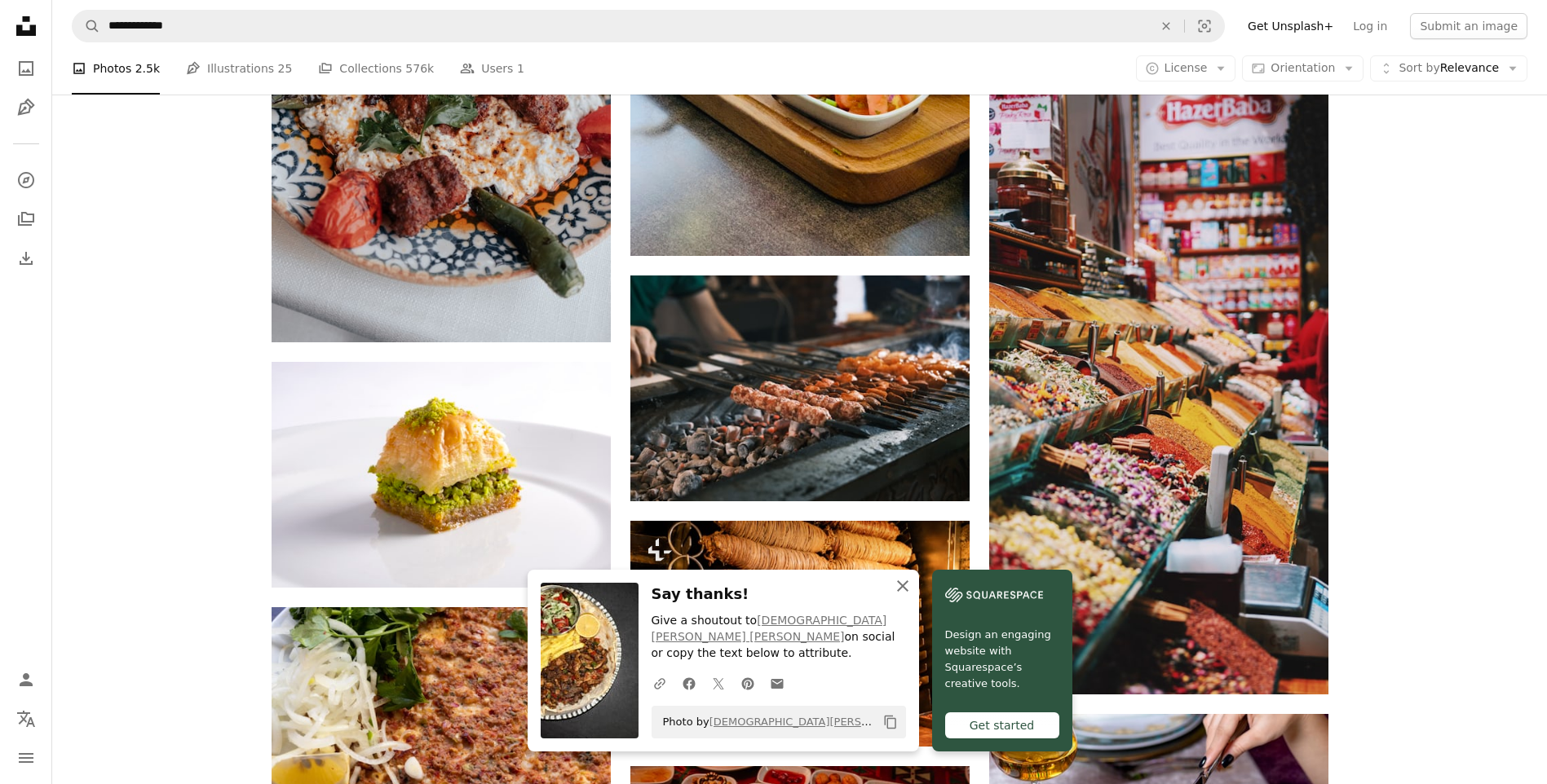
click at [907, 596] on icon "An X shape" at bounding box center [903, 585] width 20 height 20
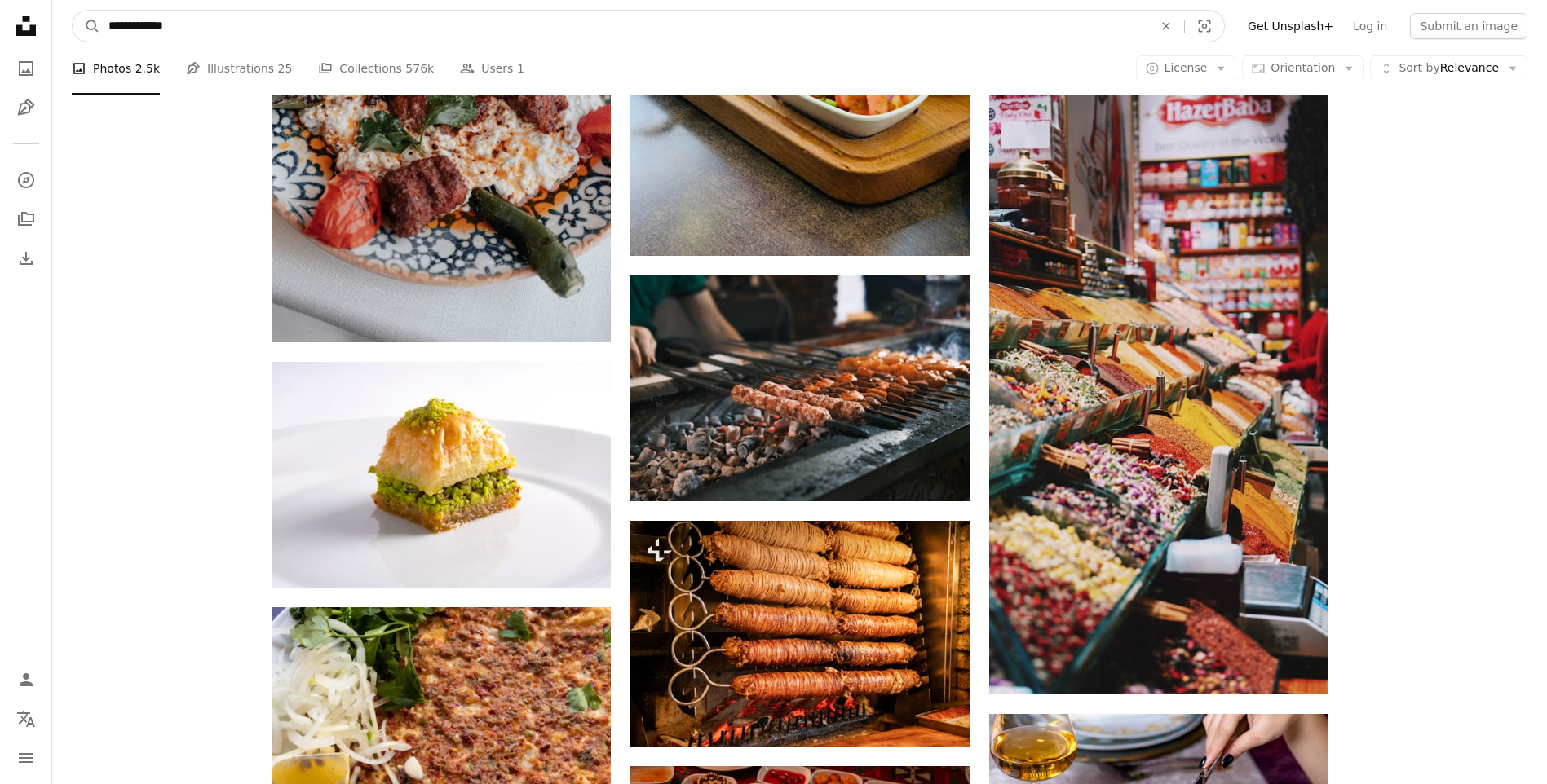
click at [675, 33] on input "**********" at bounding box center [624, 26] width 1048 height 31
type input "*"
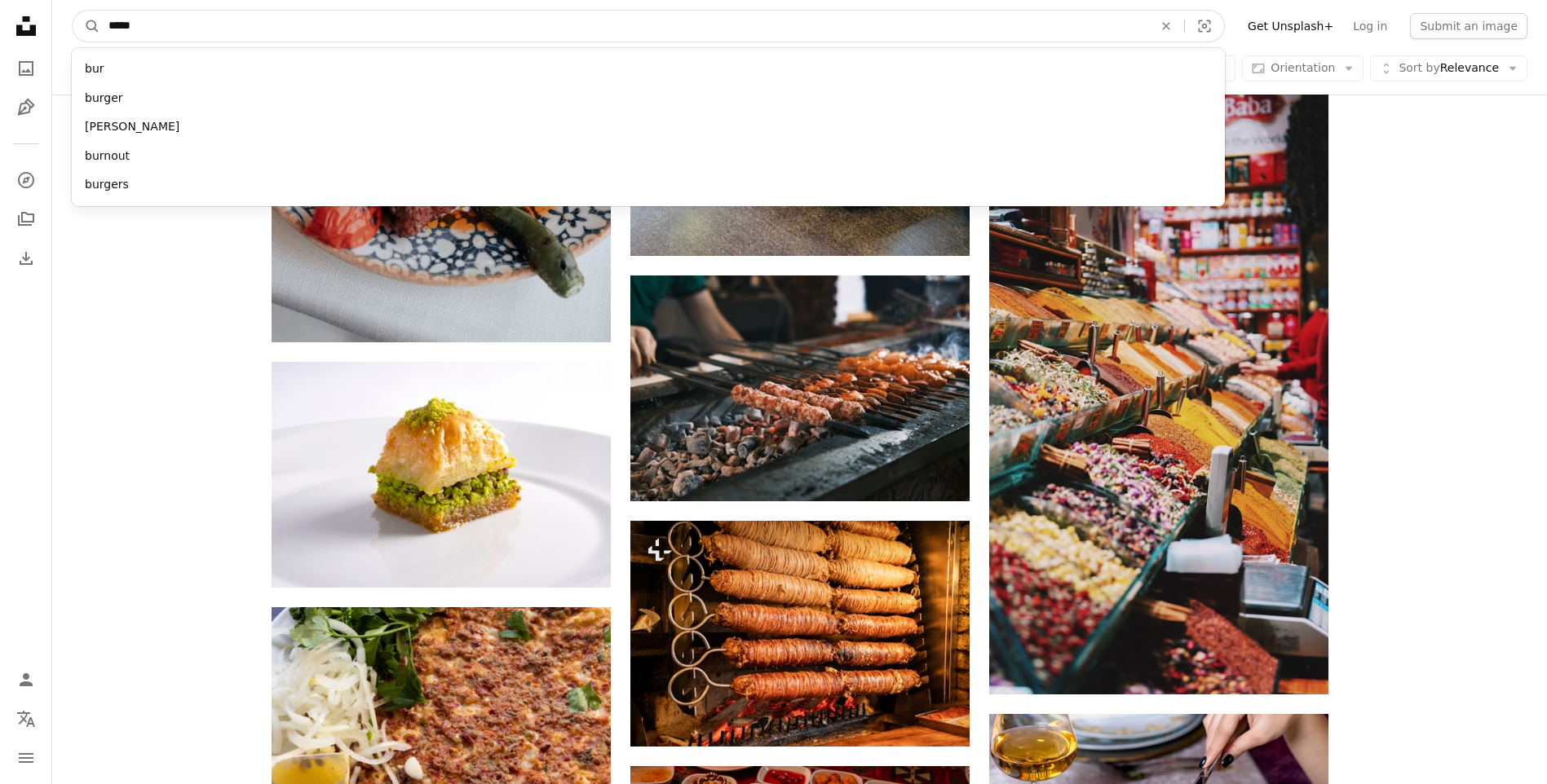
type input "******"
click button "A magnifying glass" at bounding box center [86, 26] width 27 height 31
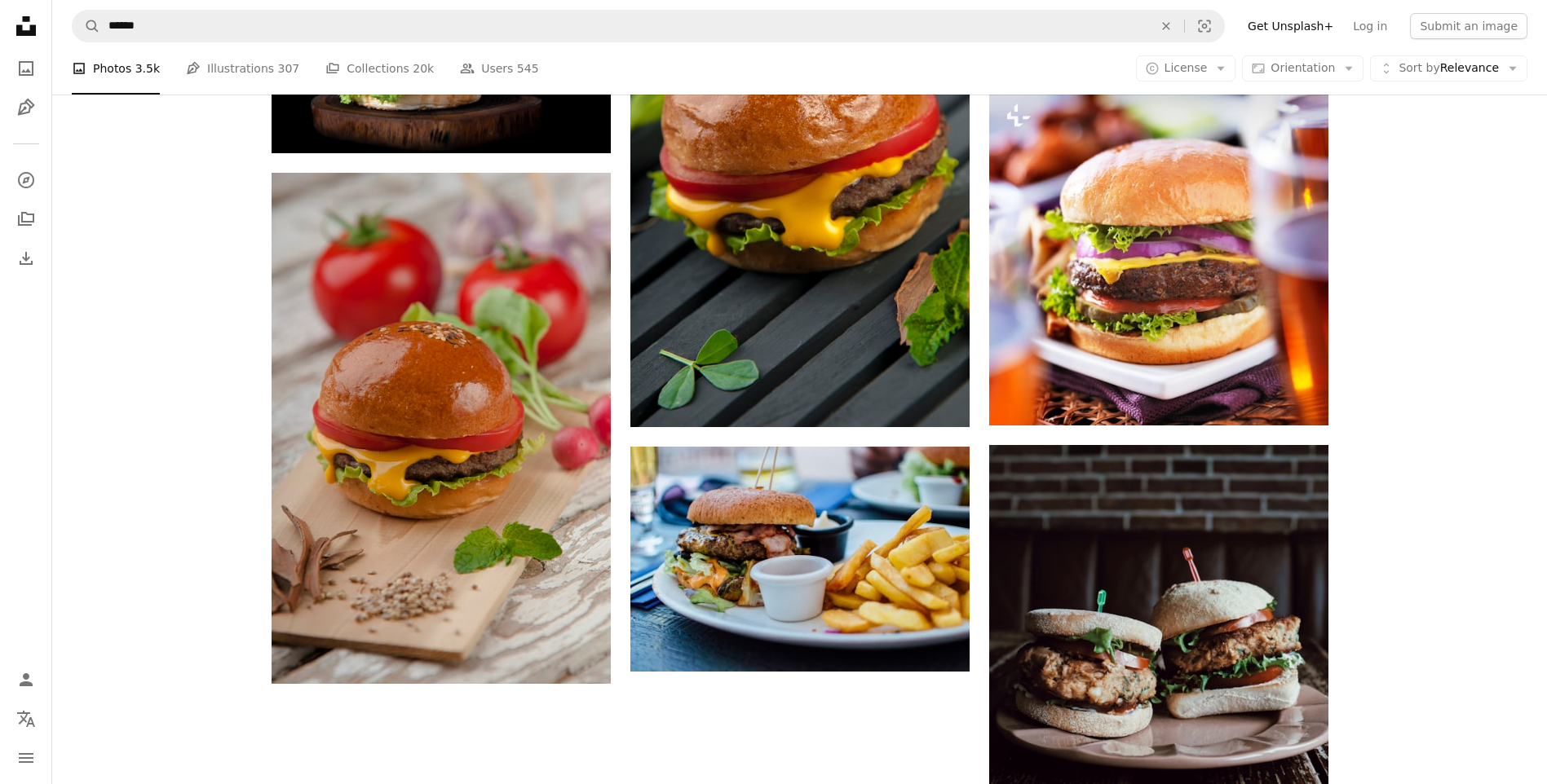
scroll to position [653, 0]
drag, startPoint x: 1053, startPoint y: 375, endPoint x: 1317, endPoint y: 303, distance: 273.6
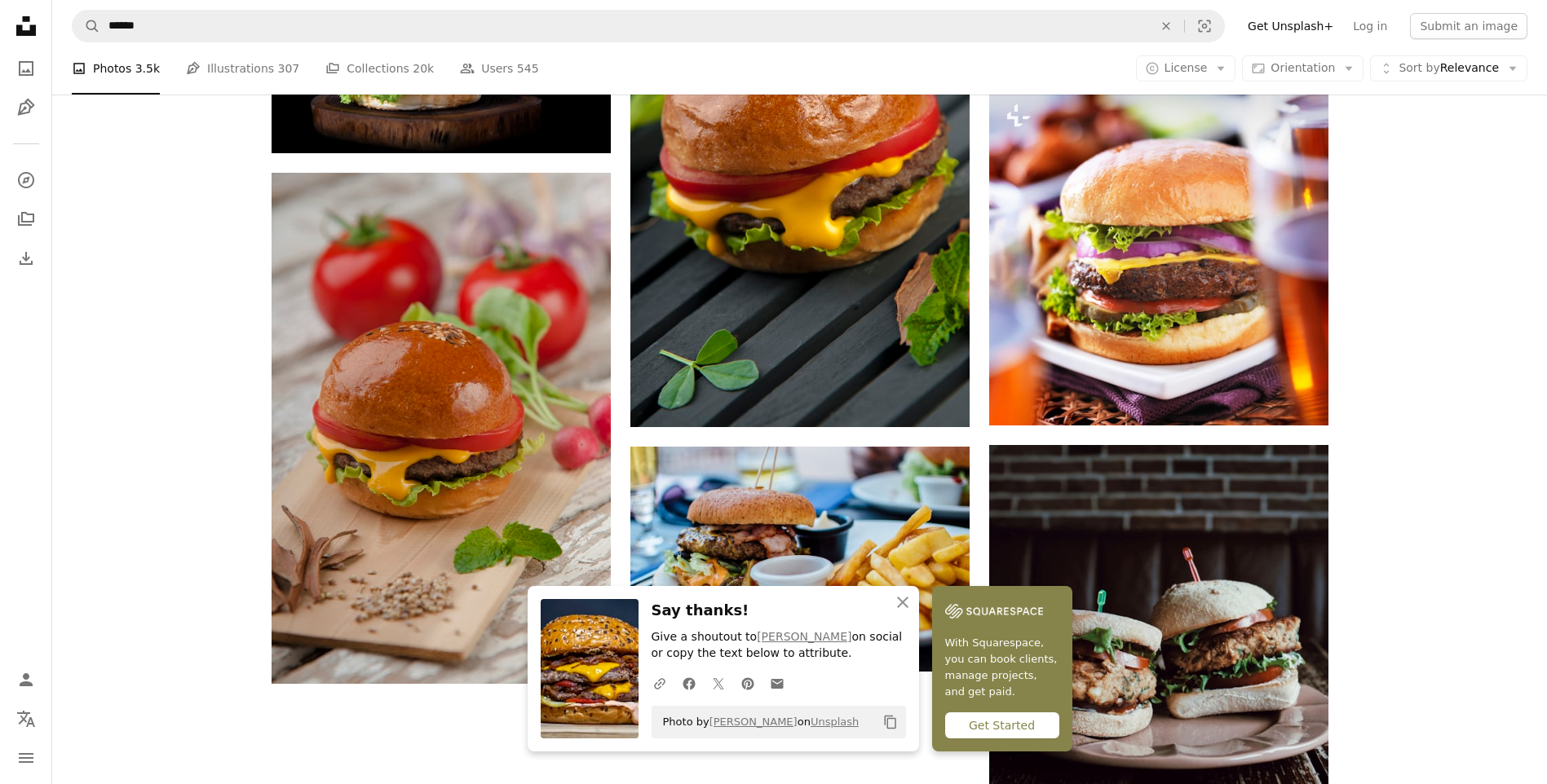
scroll to position [815, 0]
click at [889, 606] on button "An X shape Close" at bounding box center [903, 602] width 32 height 32
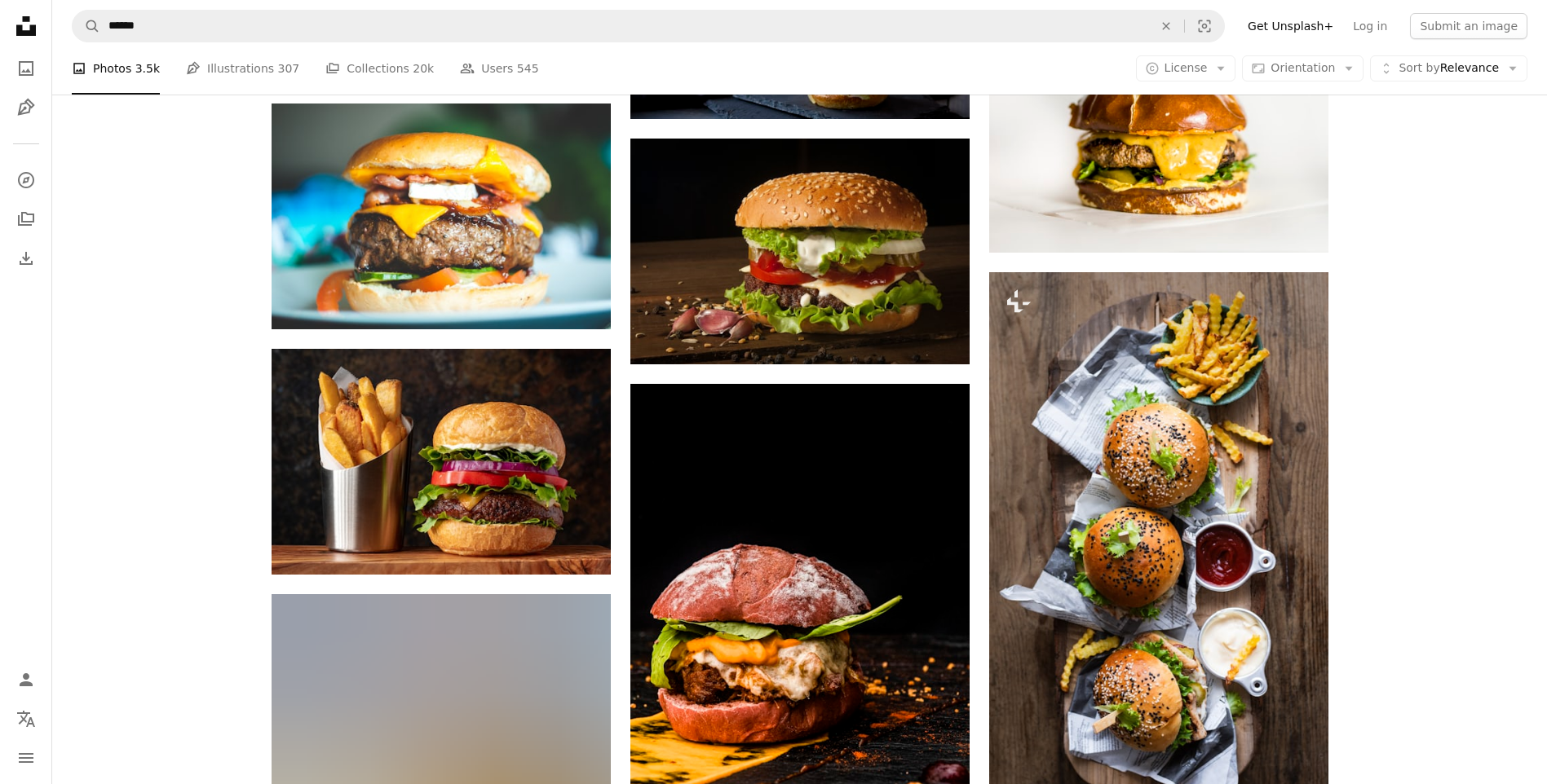
scroll to position [1875, 0]
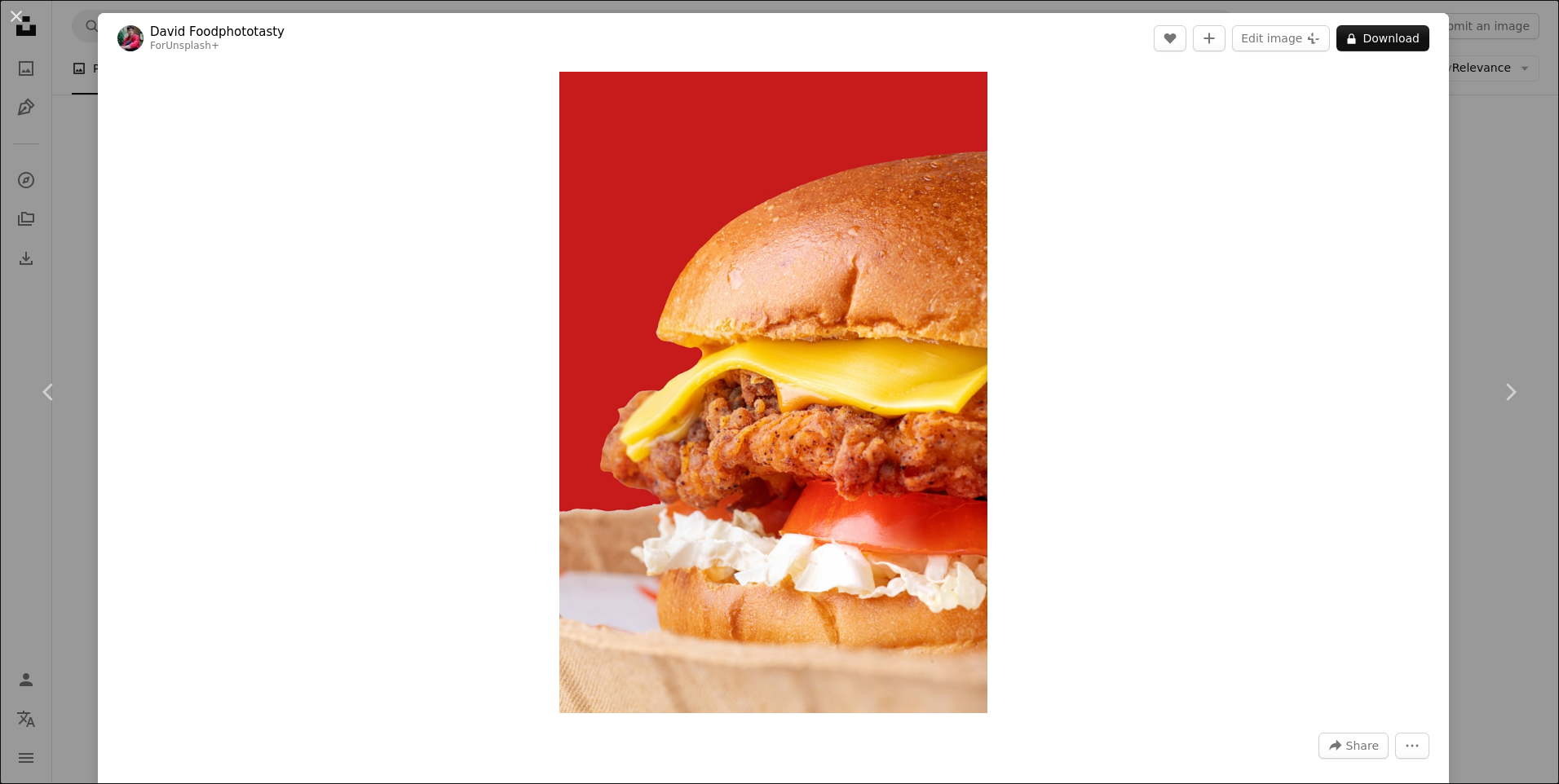
click at [62, 44] on div "An X shape Chevron left Chevron right [PERSON_NAME] Foodphototasty For Unsplash…" at bounding box center [780, 392] width 1559 height 784
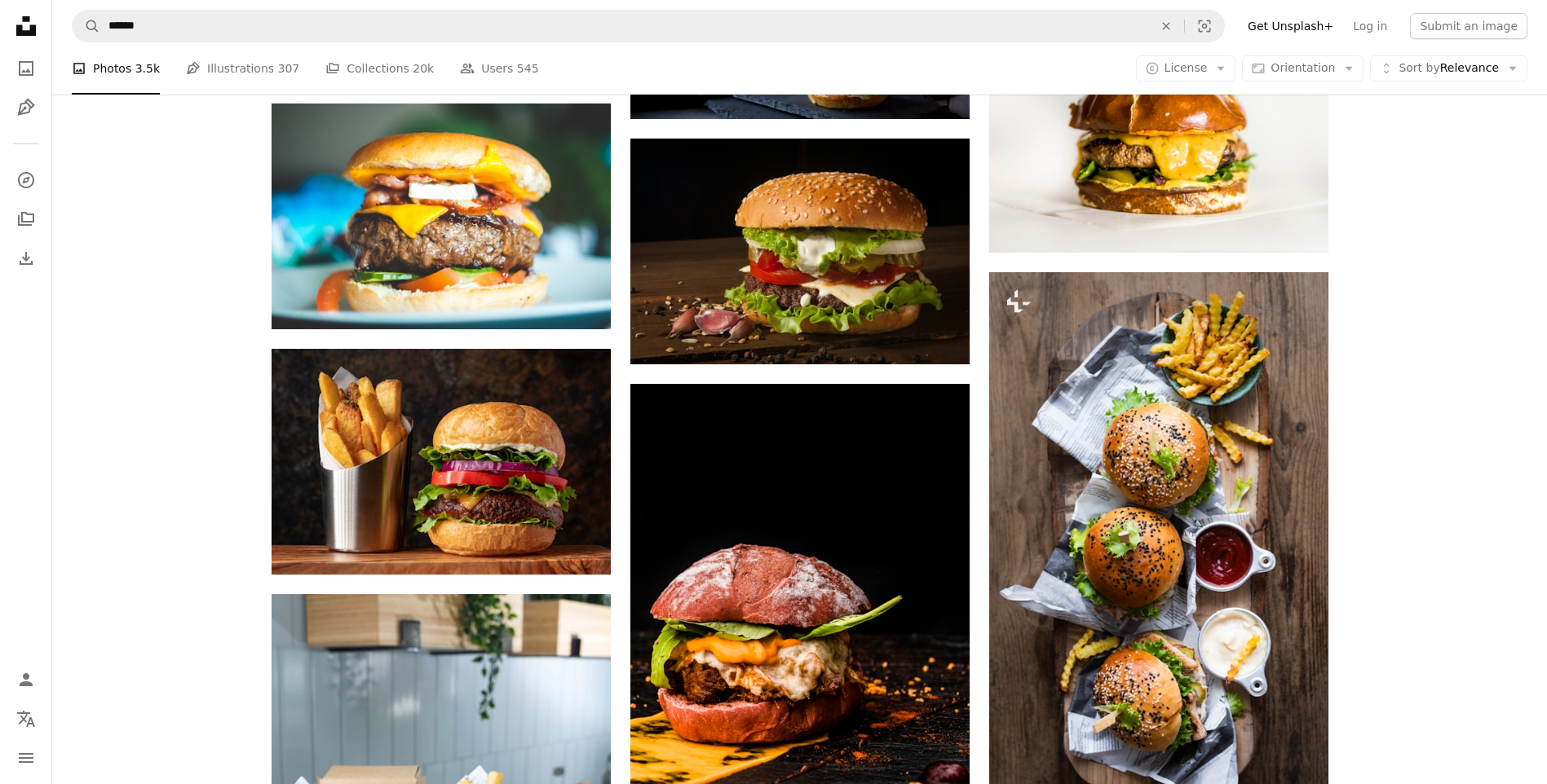
scroll to position [3831, 0]
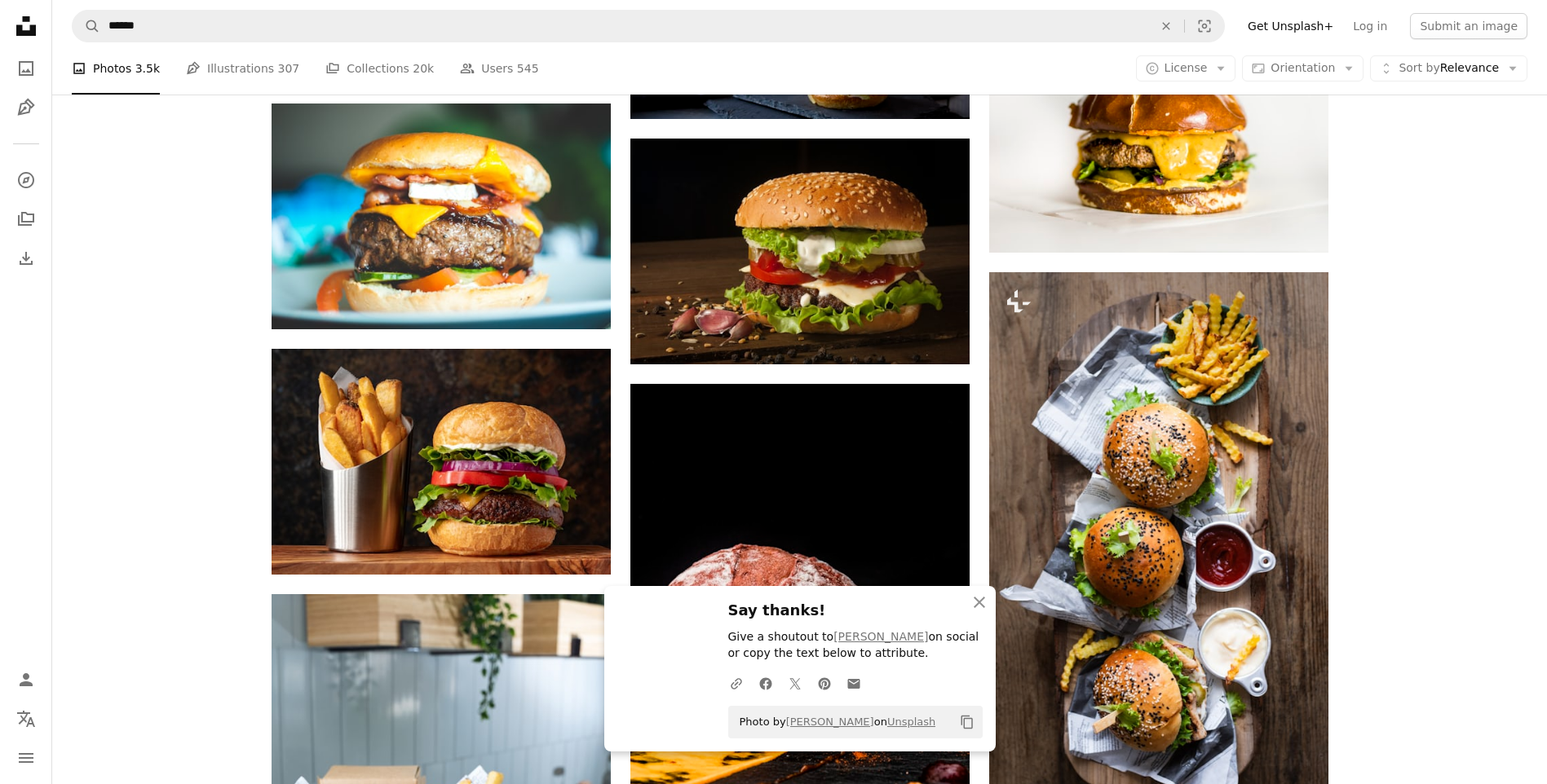
scroll to position [4402, 0]
click at [978, 603] on icon "button" at bounding box center [979, 602] width 11 height 11
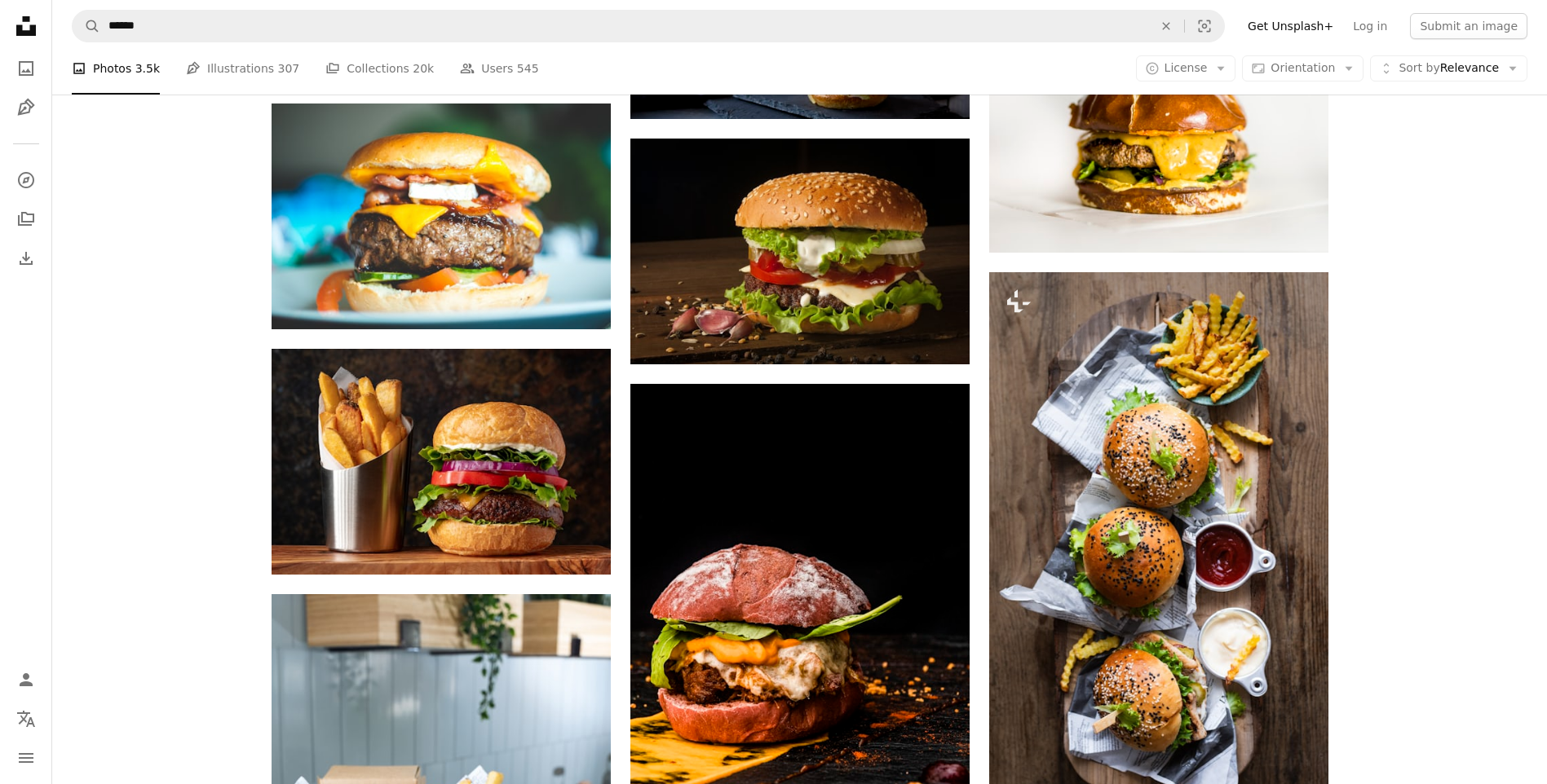
scroll to position [7663, 0]
